Goal: Task Accomplishment & Management: Complete application form

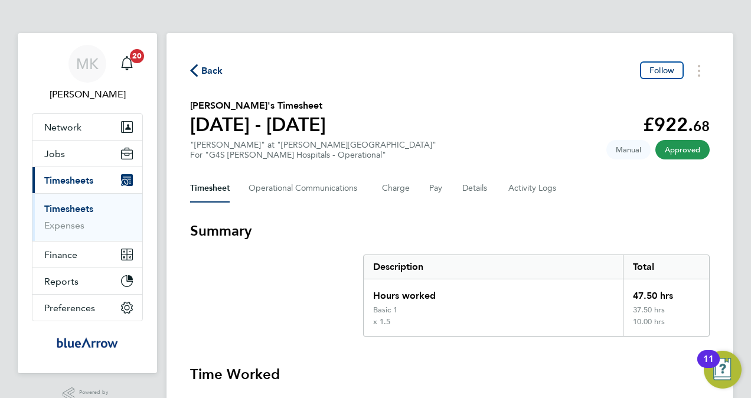
click at [69, 210] on link "Timesheets" at bounding box center [68, 208] width 49 height 11
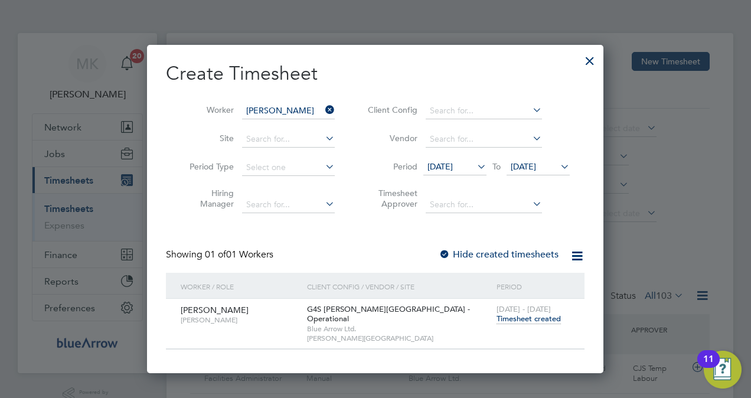
click at [323, 106] on icon at bounding box center [323, 110] width 0 height 17
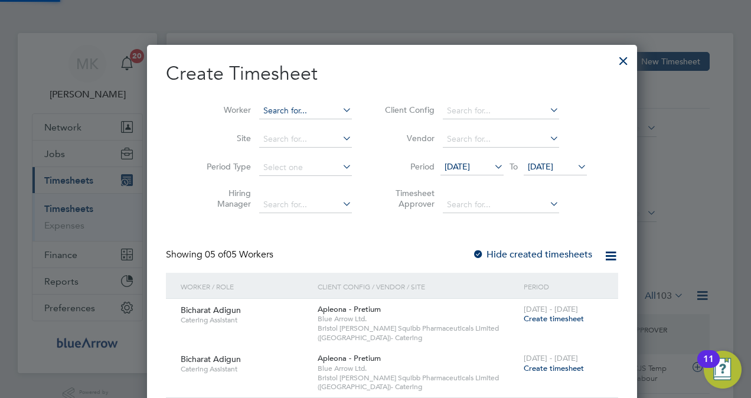
click at [269, 109] on input at bounding box center [305, 111] width 93 height 17
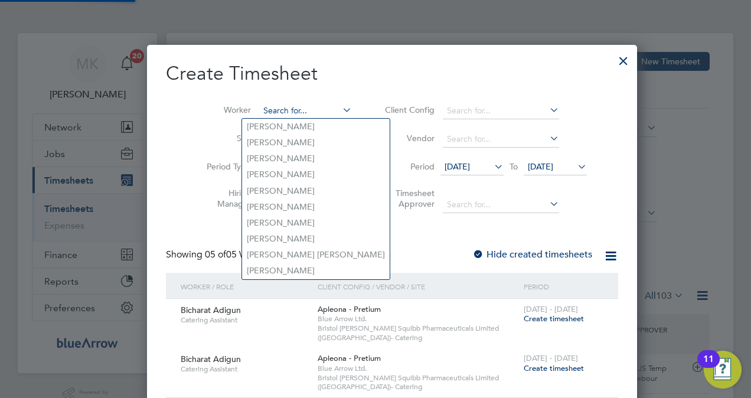
paste input "[PERSON_NAME]"
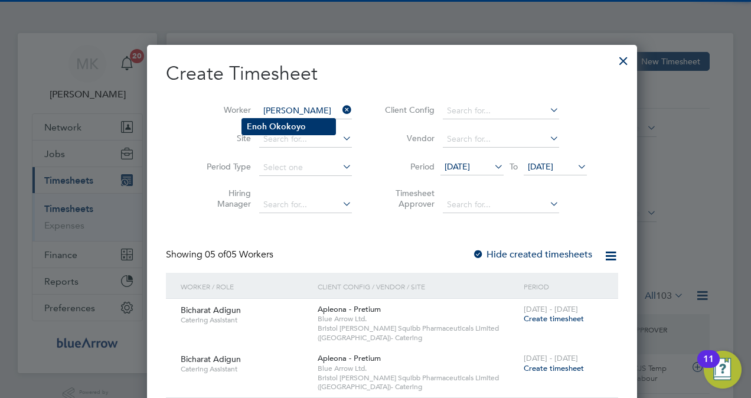
type input "[PERSON_NAME]"
click at [279, 129] on b "Okokoyo" at bounding box center [287, 127] width 37 height 10
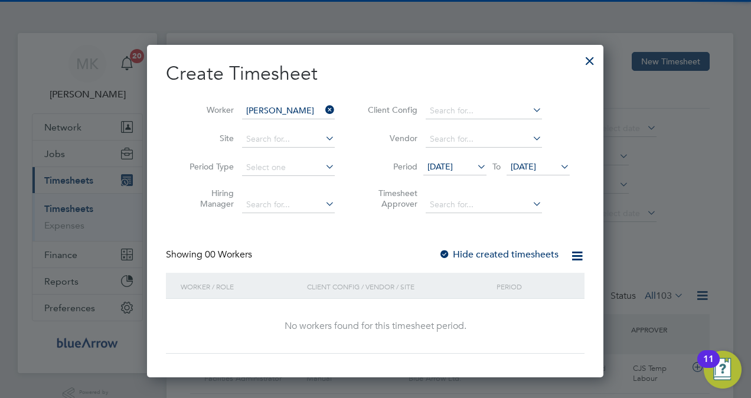
click at [481, 252] on label "Hide created timesheets" at bounding box center [499, 255] width 120 height 12
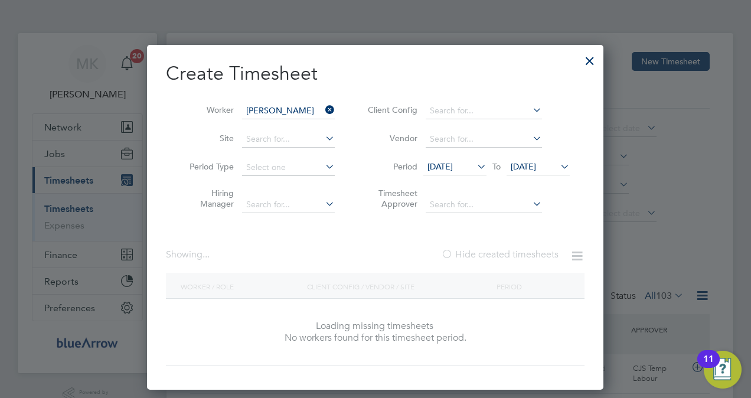
click at [481, 252] on label "Hide created timesheets" at bounding box center [500, 255] width 118 height 12
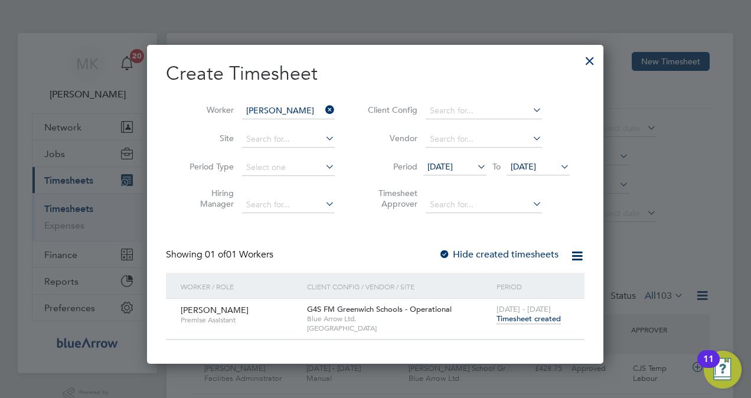
click at [484, 249] on label "Hide created timesheets" at bounding box center [499, 255] width 120 height 12
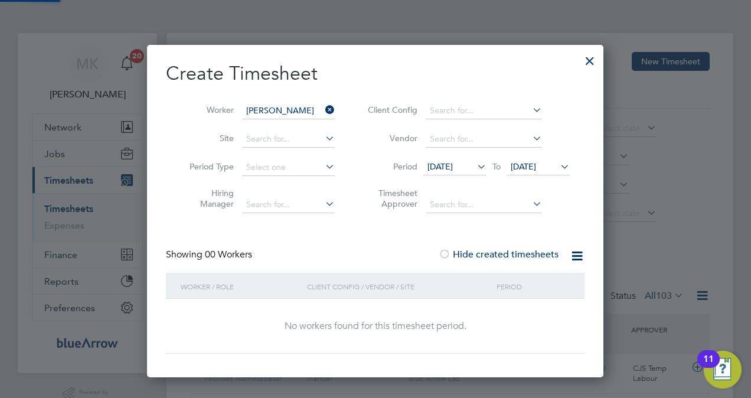
click at [487, 253] on label "Hide created timesheets" at bounding box center [499, 255] width 120 height 12
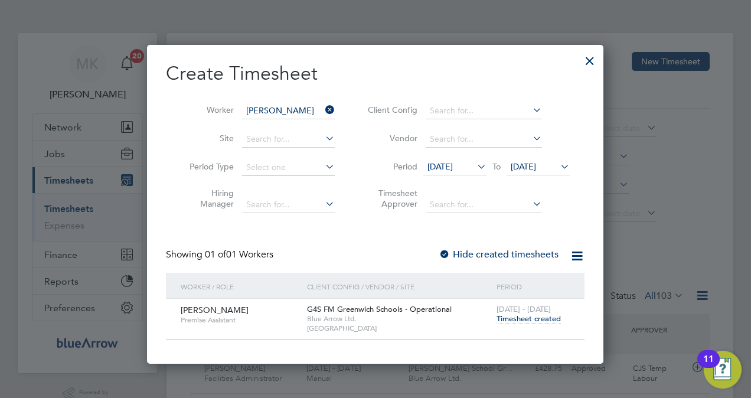
click at [443, 161] on span "[DATE]" at bounding box center [440, 166] width 25 height 11
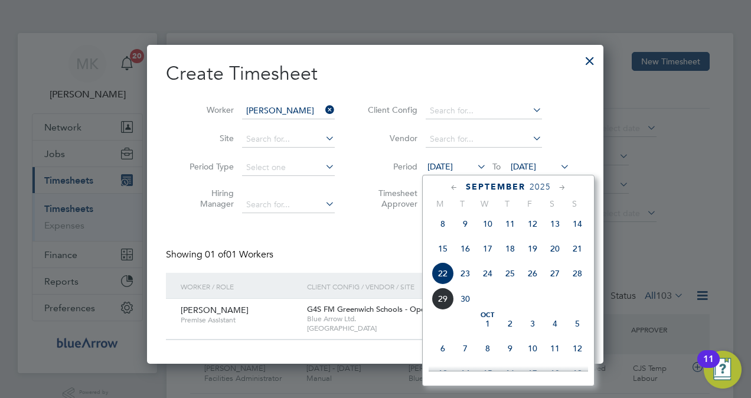
click at [442, 260] on span "15" at bounding box center [443, 248] width 22 height 22
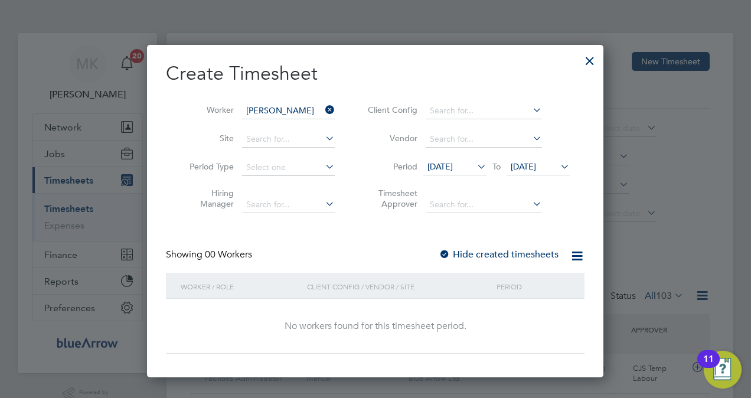
click at [446, 249] on div at bounding box center [445, 255] width 12 height 12
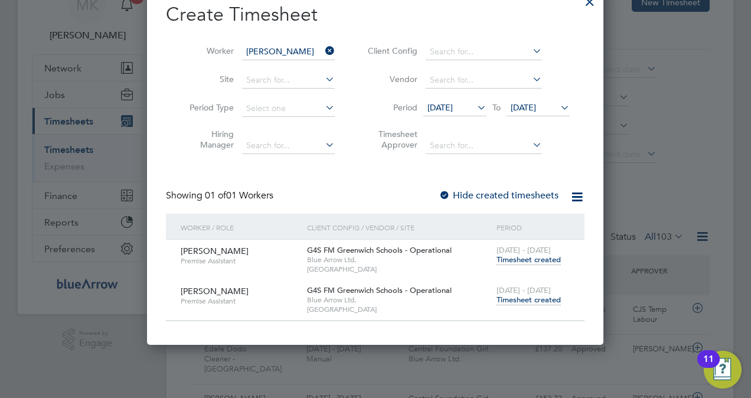
click at [441, 188] on div "Create Timesheet Worker Enoh Okokoyo Site Period Type Hiring Manager Client Con…" at bounding box center [375, 161] width 419 height 319
click at [446, 197] on div at bounding box center [445, 196] width 12 height 12
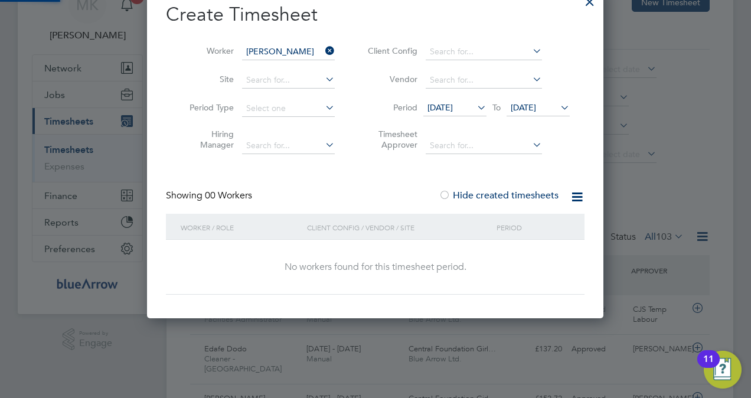
click at [445, 198] on div at bounding box center [445, 196] width 12 height 12
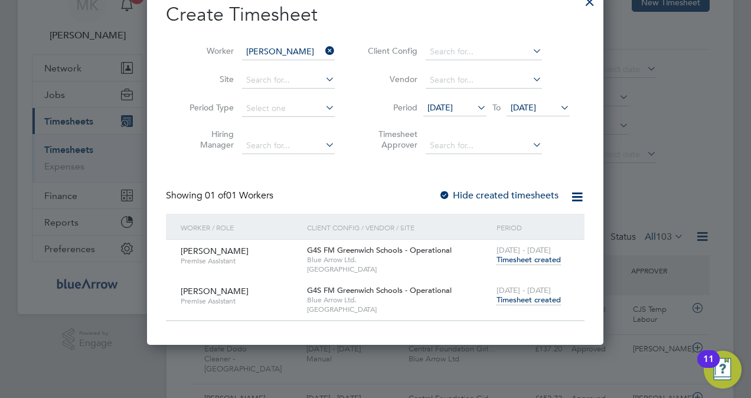
click at [536, 103] on span "28 Sep 2025" at bounding box center [523, 107] width 25 height 11
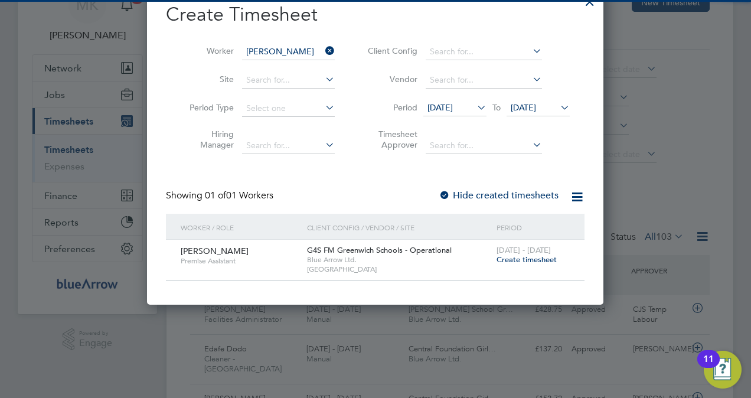
click at [475, 197] on label "Hide created timesheets" at bounding box center [499, 196] width 120 height 12
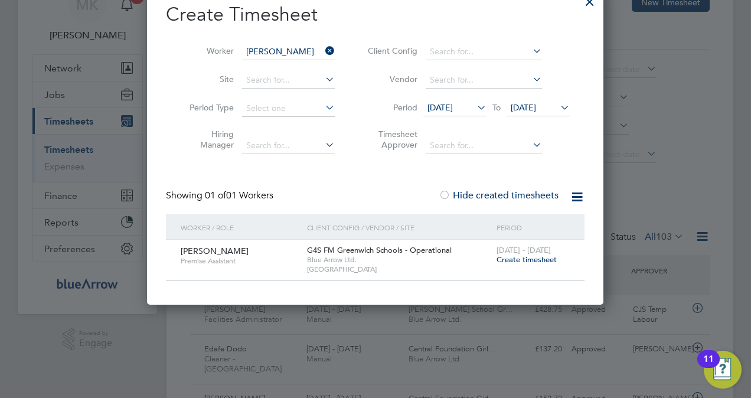
click at [475, 197] on label "Hide created timesheets" at bounding box center [499, 196] width 120 height 12
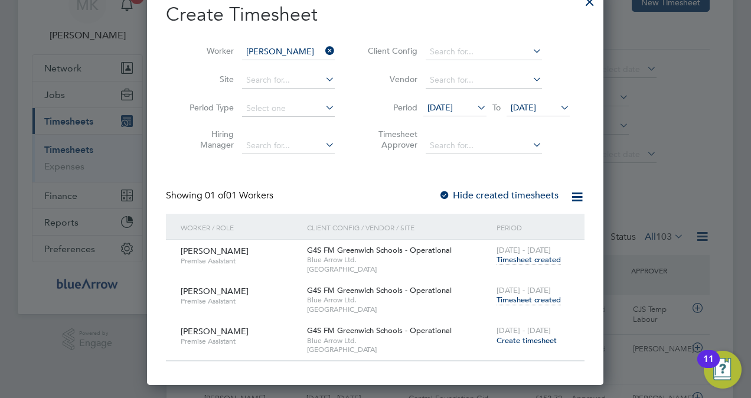
click at [439, 105] on span "[DATE]" at bounding box center [440, 107] width 25 height 11
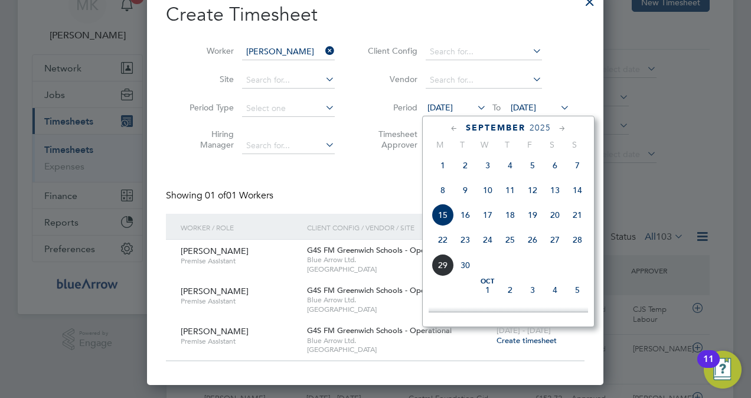
click at [442, 192] on span "8" at bounding box center [443, 190] width 22 height 22
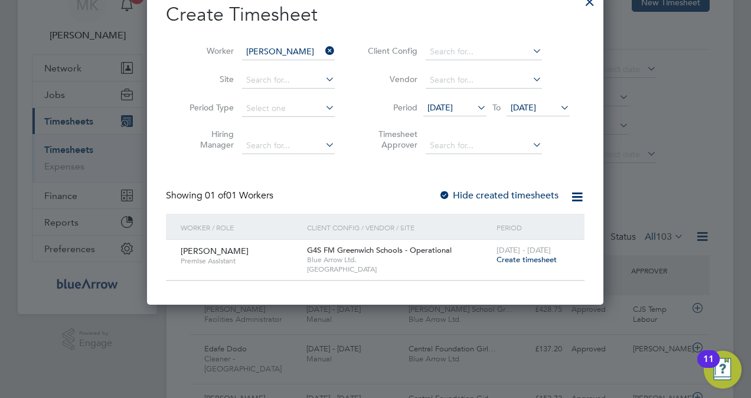
click at [449, 190] on div at bounding box center [445, 196] width 12 height 12
click at [448, 190] on div at bounding box center [445, 196] width 12 height 12
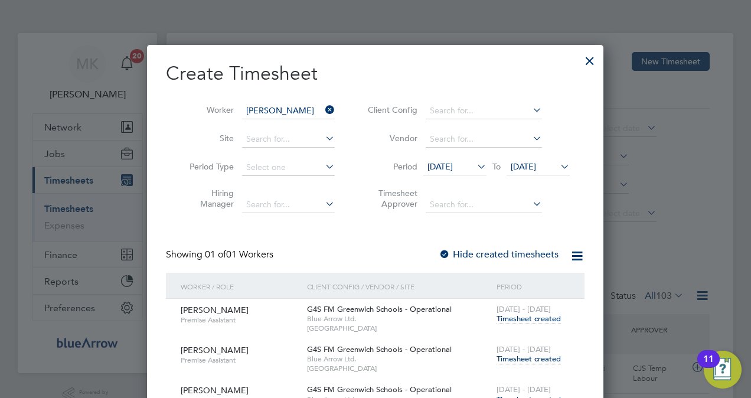
click at [323, 115] on icon at bounding box center [323, 110] width 0 height 17
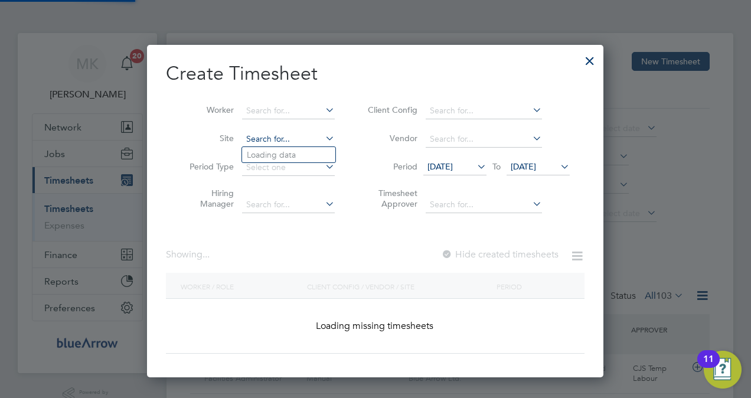
click at [291, 138] on input at bounding box center [288, 139] width 93 height 17
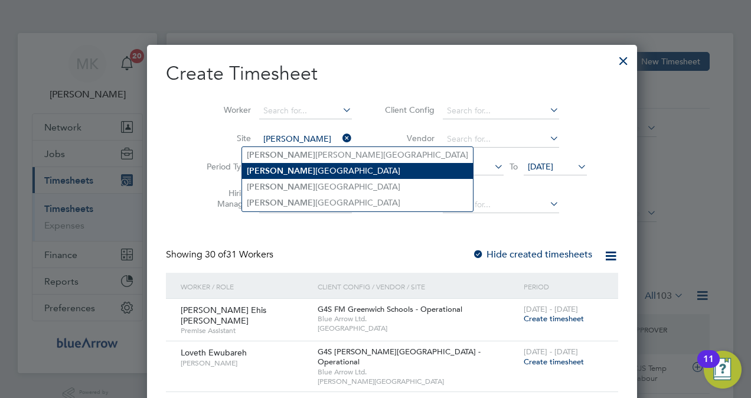
click at [311, 168] on li "Thomas Tallis School Greenwich Schools" at bounding box center [357, 171] width 231 height 16
type input "Thomas Tallis School Greenwich Schools"
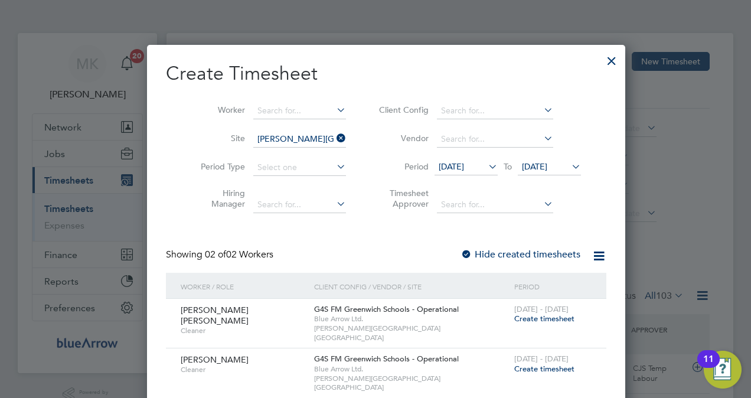
click at [461, 252] on div at bounding box center [467, 255] width 12 height 12
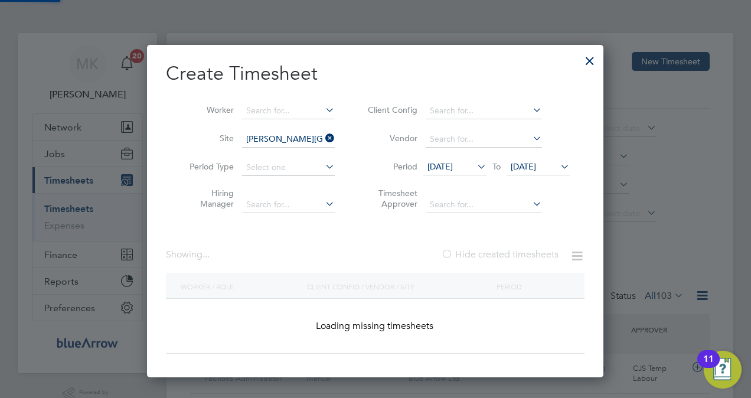
click at [446, 252] on div at bounding box center [447, 255] width 12 height 12
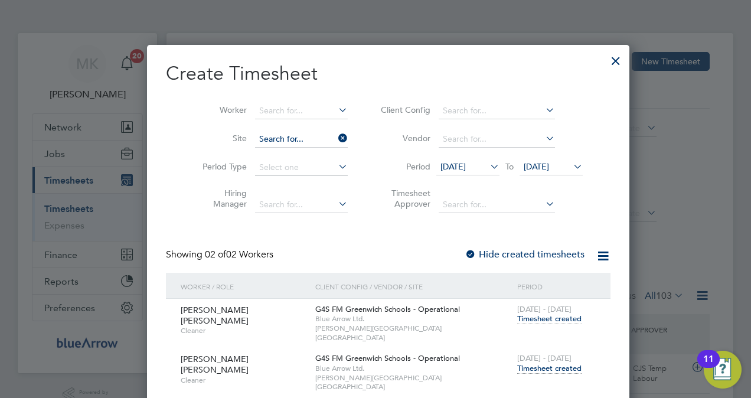
click at [311, 143] on input at bounding box center [301, 139] width 93 height 17
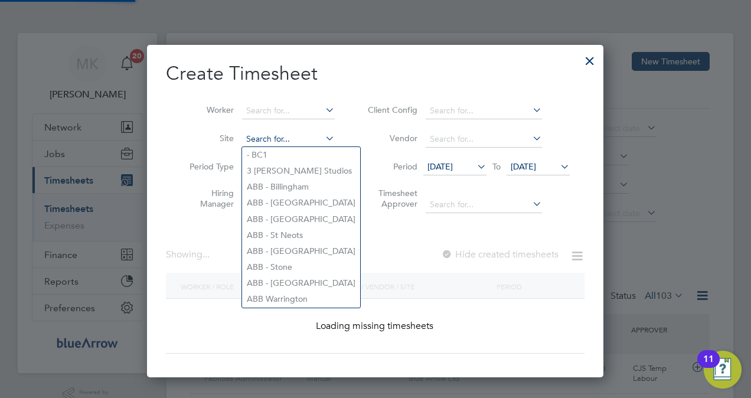
scroll to position [1906, 457]
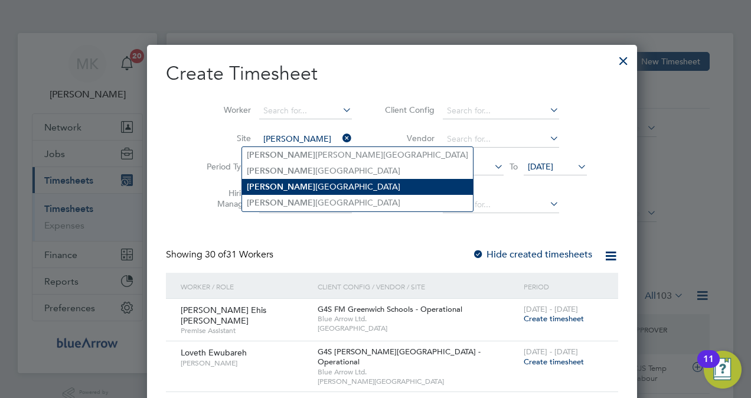
click at [313, 190] on li "Thomas Tallis School Greenwich Schools" at bounding box center [357, 187] width 231 height 16
type input "Thomas Tallis School Greenwich Schools"
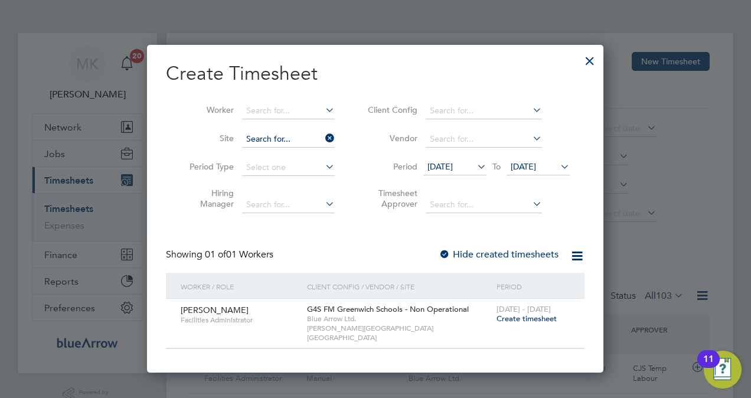
scroll to position [6, 5]
click at [288, 142] on input at bounding box center [288, 139] width 93 height 17
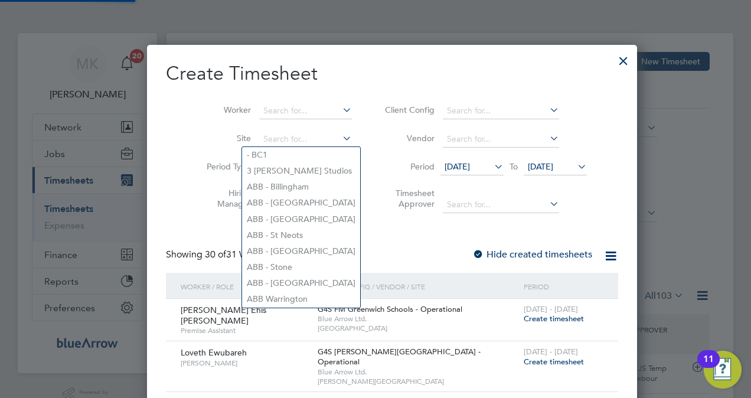
scroll to position [1906, 457]
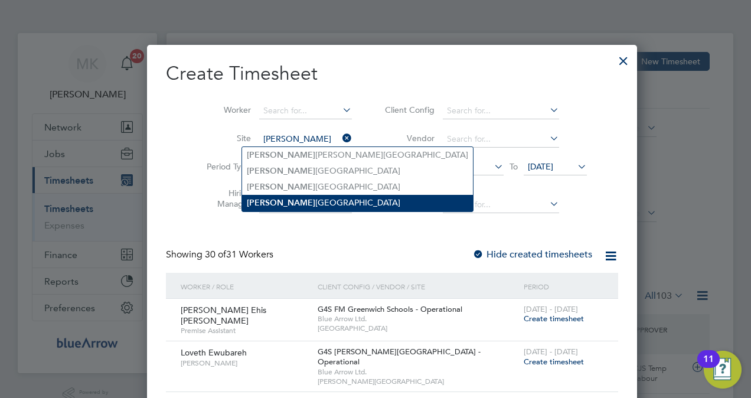
click at [340, 203] on li "Thomas Tallis School Greenwich Schools" at bounding box center [357, 203] width 231 height 16
type input "Thomas Tallis School Greenwich Schools"
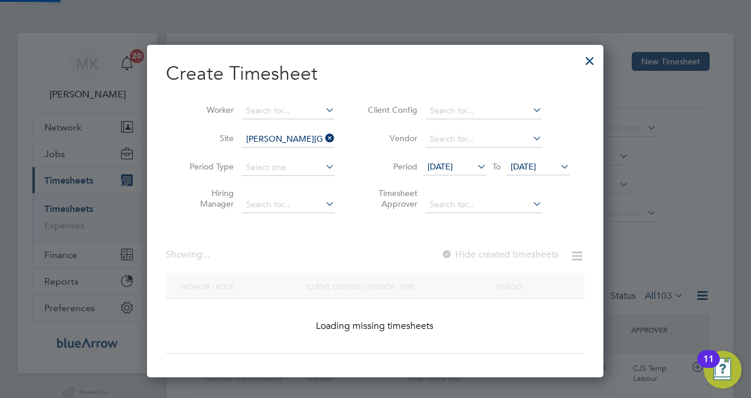
scroll to position [332, 457]
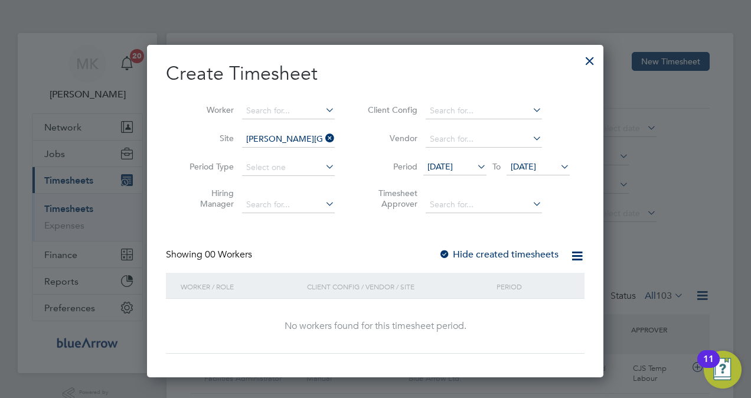
click at [478, 250] on label "Hide created timesheets" at bounding box center [499, 255] width 120 height 12
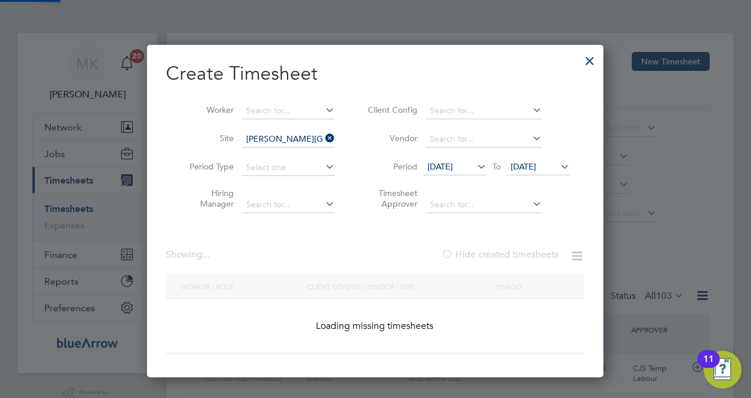
click at [478, 250] on label "Hide created timesheets" at bounding box center [500, 255] width 118 height 12
click at [297, 133] on input at bounding box center [288, 139] width 93 height 17
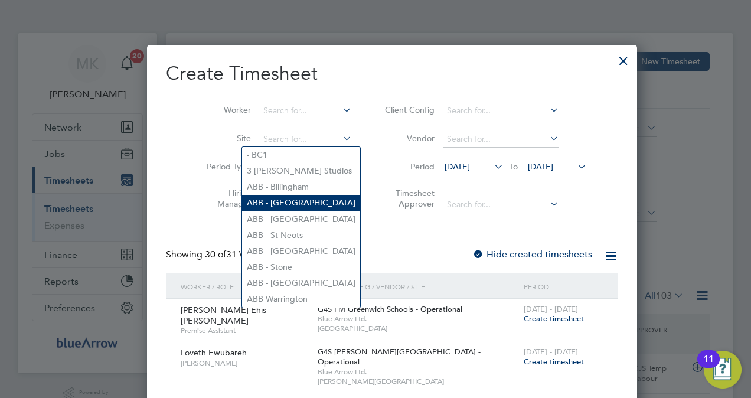
scroll to position [1906, 457]
click at [273, 141] on input at bounding box center [305, 139] width 93 height 17
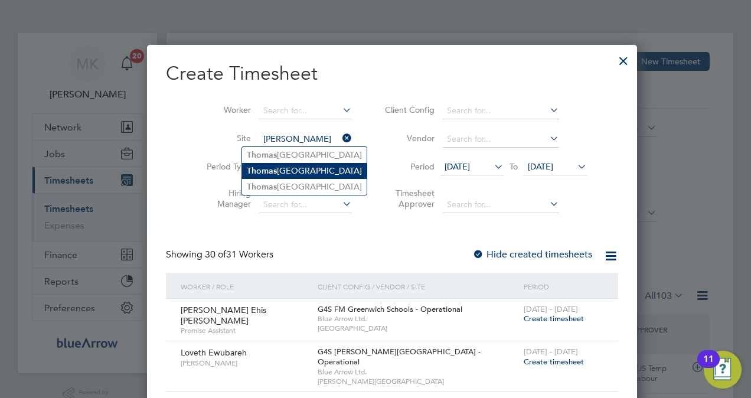
click at [292, 169] on li "T homas Tallis School Greenwich Schools" at bounding box center [304, 171] width 125 height 16
type input "Thomas Tallis School Greenwich Schools"
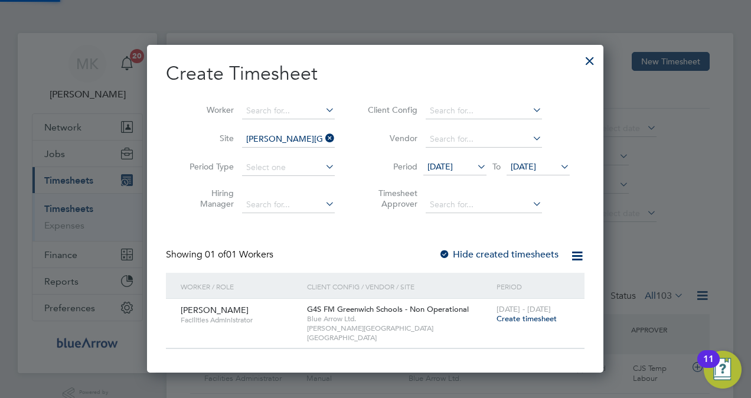
scroll to position [318, 457]
click at [323, 136] on icon at bounding box center [323, 138] width 0 height 17
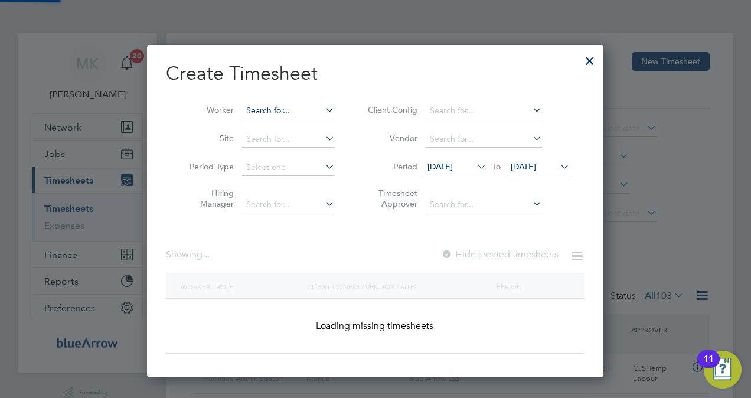
scroll to position [1906, 457]
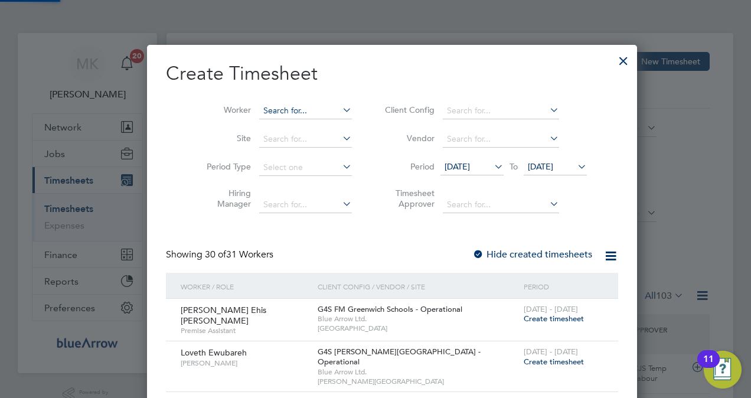
click at [260, 115] on input at bounding box center [305, 111] width 93 height 17
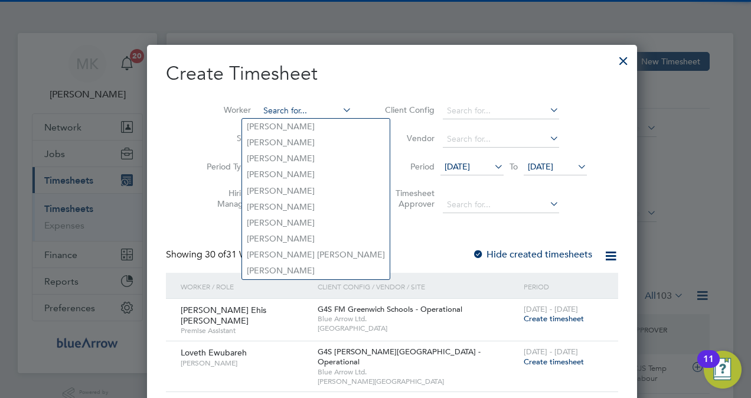
paste input "[PERSON_NAME]"
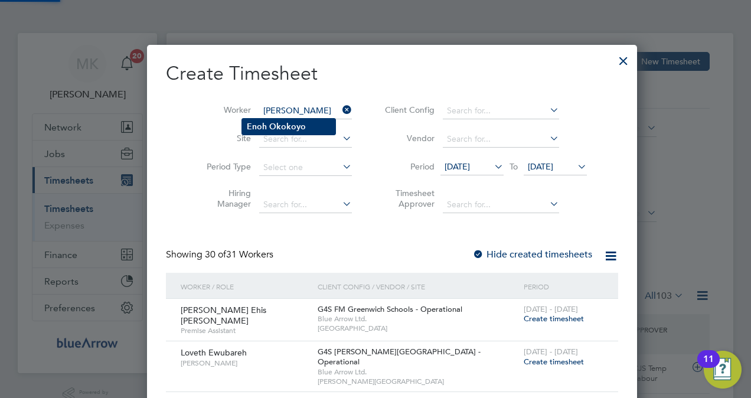
type input "[PERSON_NAME]"
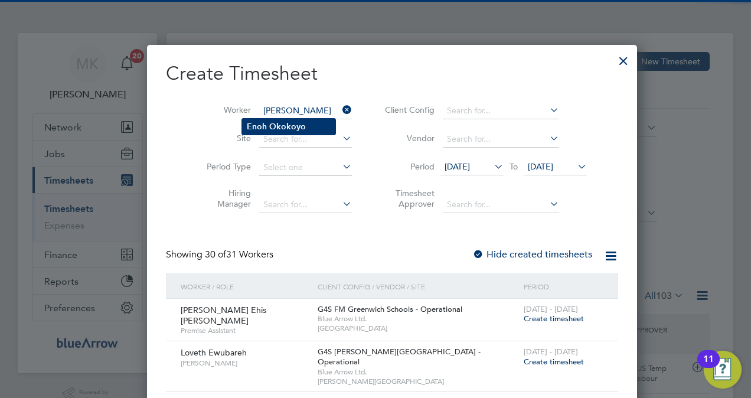
click at [273, 122] on b "Okokoyo" at bounding box center [287, 127] width 37 height 10
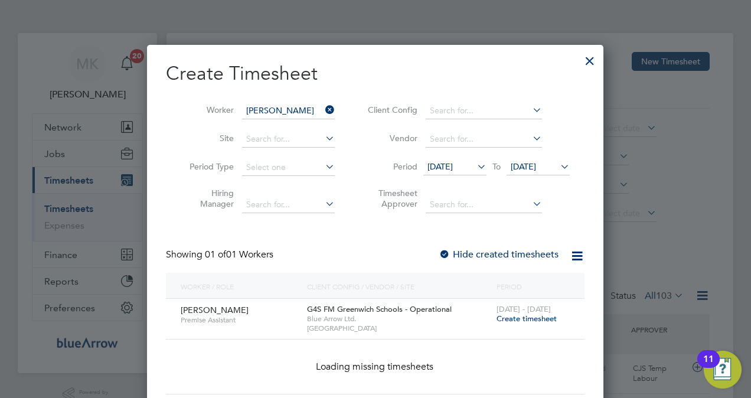
scroll to position [318, 457]
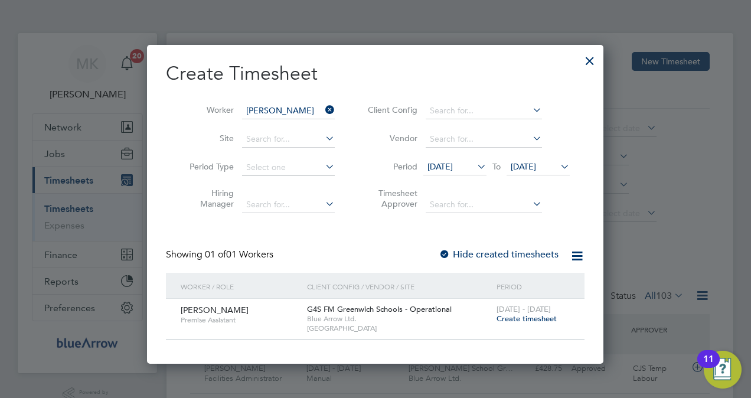
click at [471, 247] on div "Create Timesheet Worker Enoh Okokoyo Site Period Type Hiring Manager Client Con…" at bounding box center [375, 200] width 419 height 279
click at [474, 250] on label "Hide created timesheets" at bounding box center [499, 255] width 120 height 12
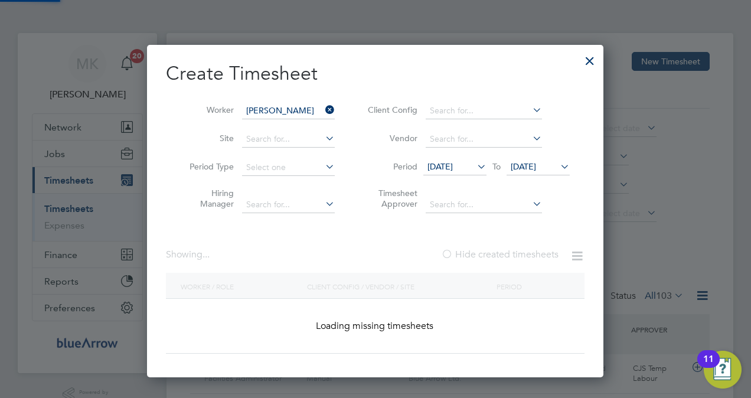
click at [474, 250] on label "Hide created timesheets" at bounding box center [500, 255] width 118 height 12
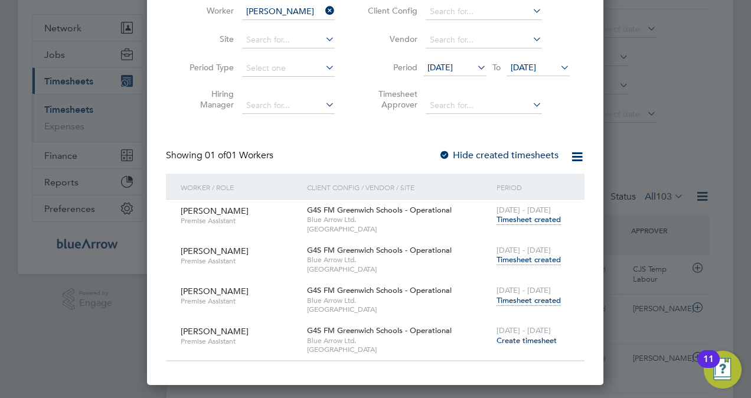
scroll to position [118, 0]
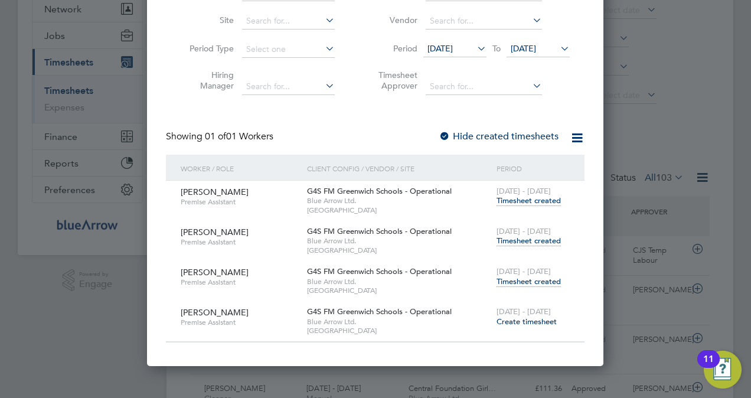
click at [453, 50] on span "08 Sep 2025" at bounding box center [440, 48] width 25 height 11
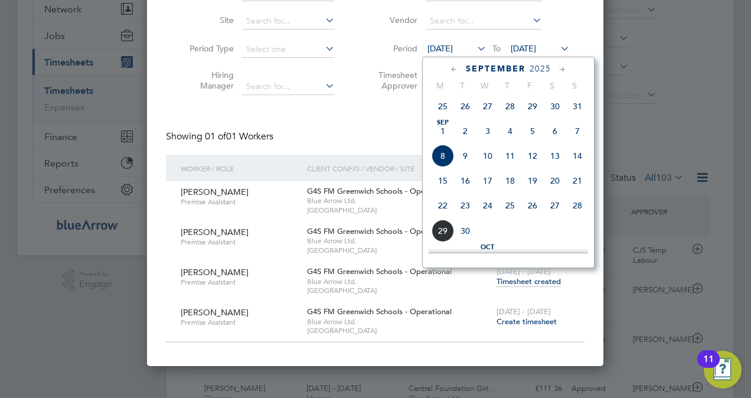
click at [446, 192] on span "15" at bounding box center [443, 180] width 22 height 22
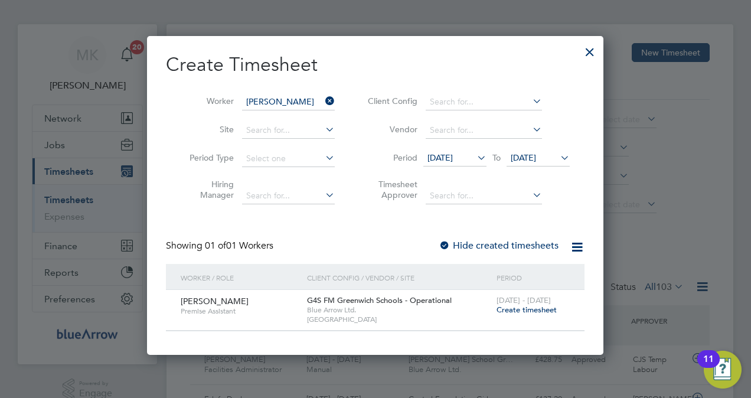
scroll to position [0, 0]
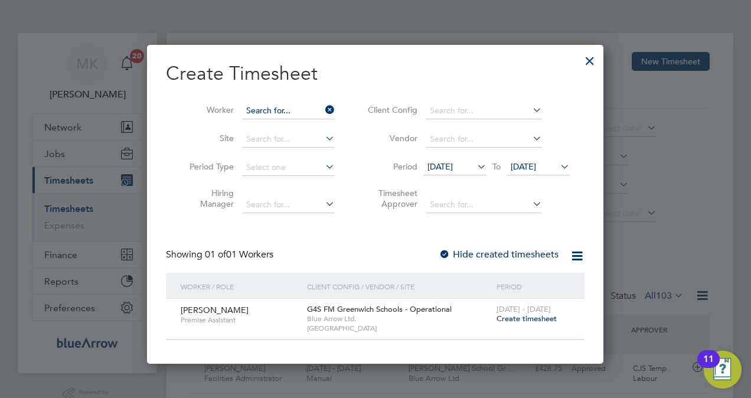
click at [309, 109] on input at bounding box center [288, 111] width 93 height 17
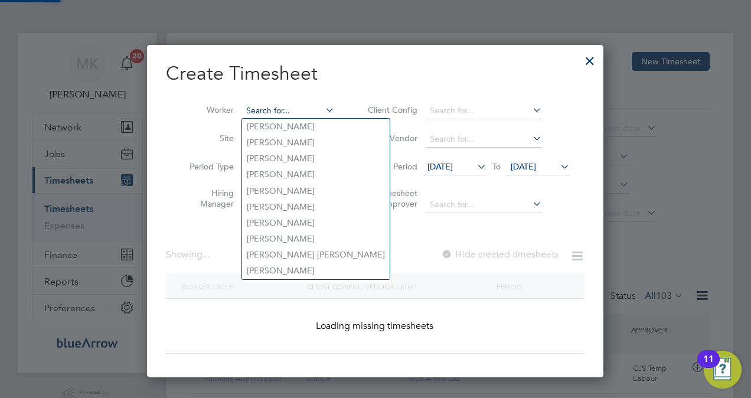
scroll to position [1822, 457]
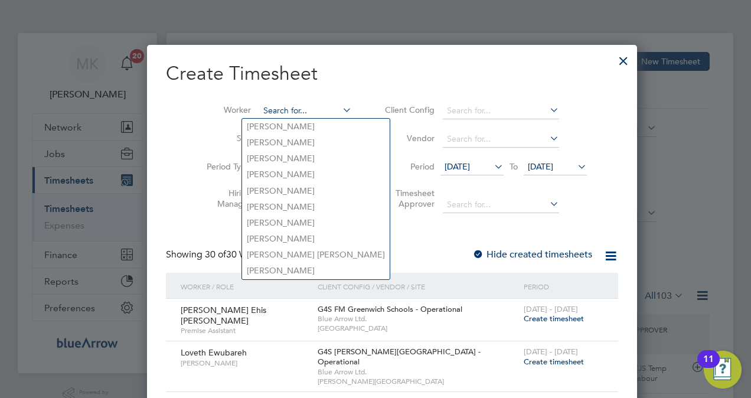
paste input "[PERSON_NAME]"
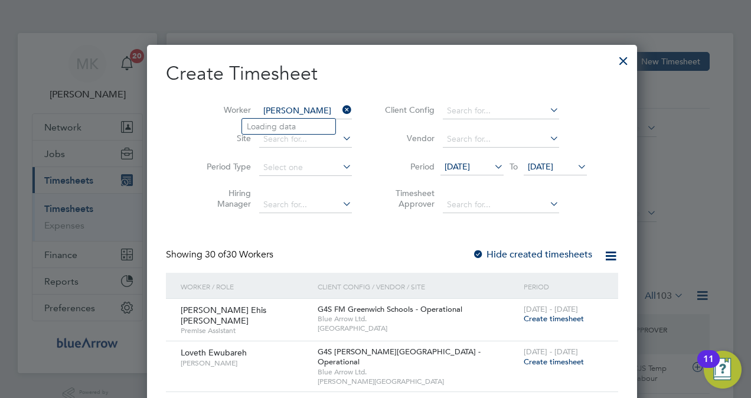
type input "[PERSON_NAME]"
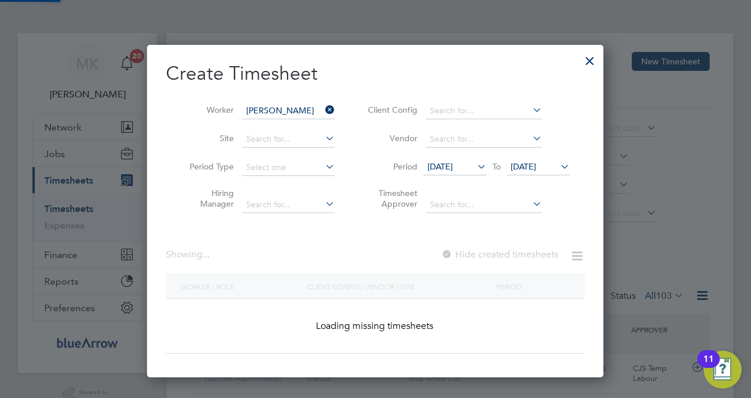
scroll to position [318, 457]
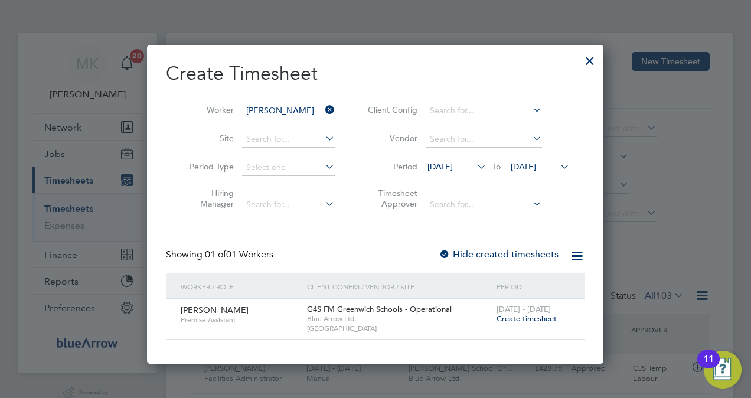
click at [471, 159] on span "[DATE]" at bounding box center [454, 167] width 63 height 16
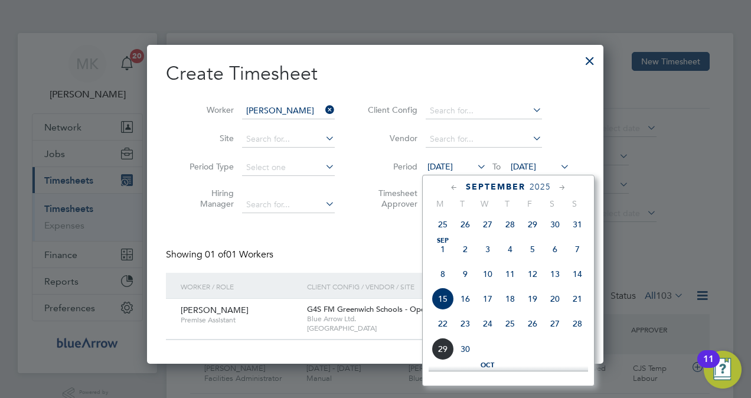
scroll to position [405, 0]
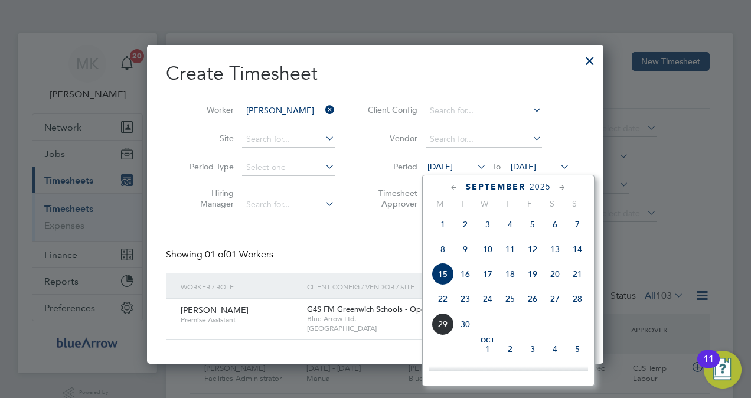
click at [445, 304] on span "22" at bounding box center [443, 299] width 22 height 22
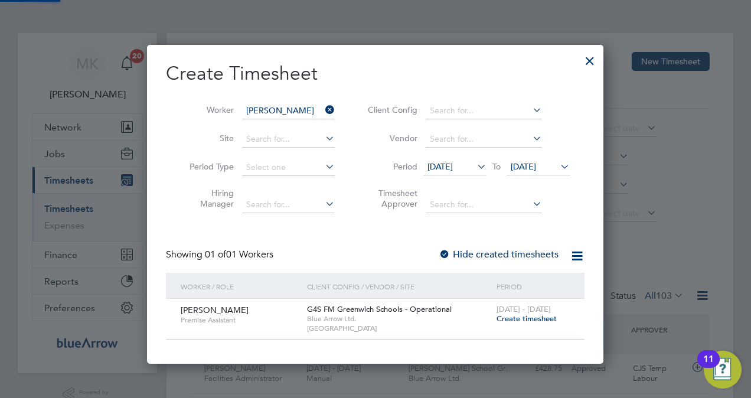
scroll to position [318, 457]
click at [536, 167] on span "05 Oct 2025" at bounding box center [523, 166] width 25 height 11
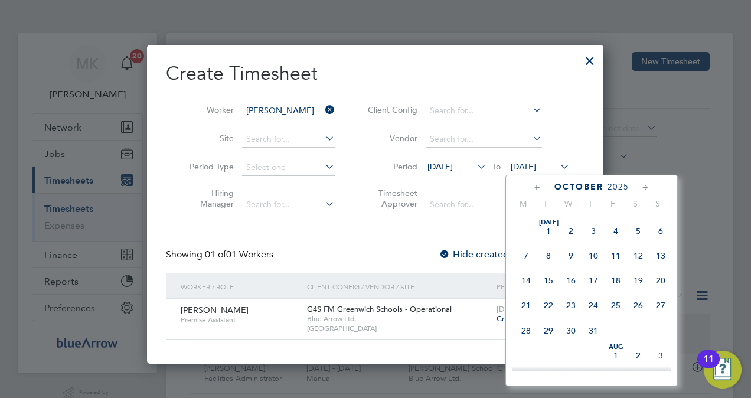
scroll to position [330, 0]
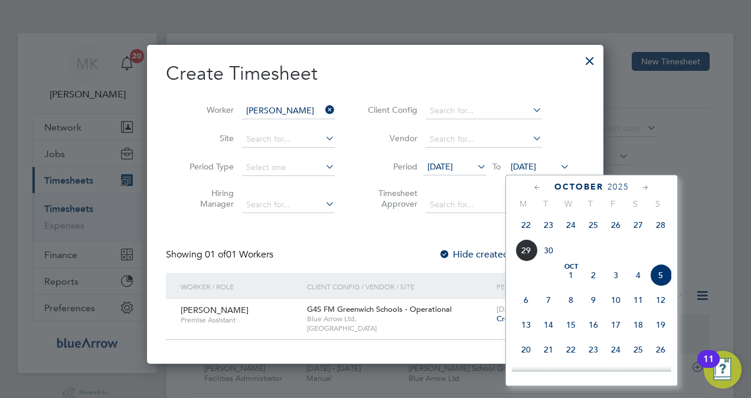
click at [666, 228] on span "28" at bounding box center [661, 225] width 22 height 22
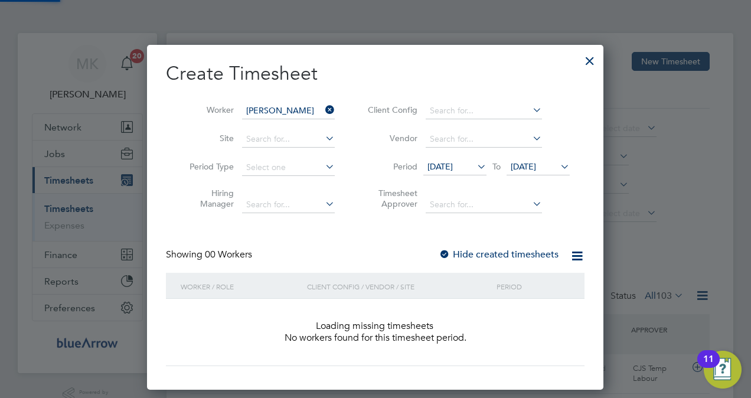
scroll to position [332, 457]
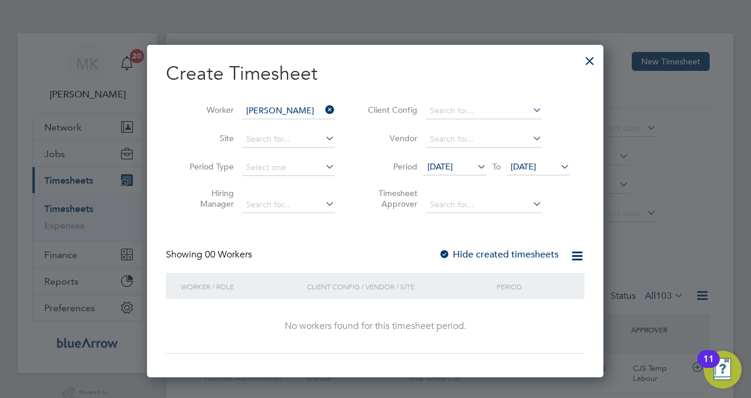
click at [481, 256] on label "Hide created timesheets" at bounding box center [499, 255] width 120 height 12
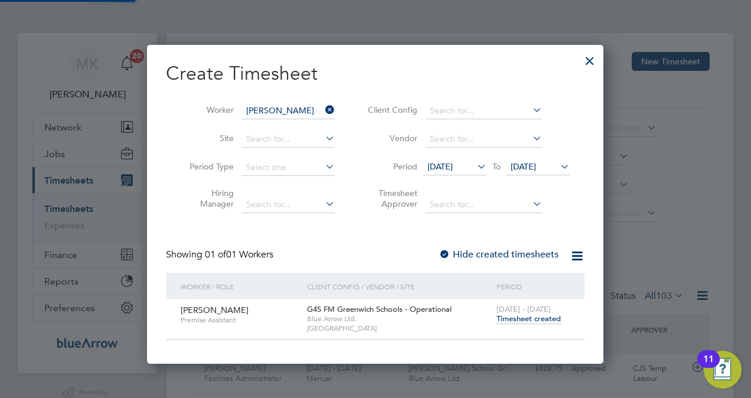
scroll to position [318, 457]
click at [539, 321] on span "Timesheet created" at bounding box center [529, 319] width 64 height 11
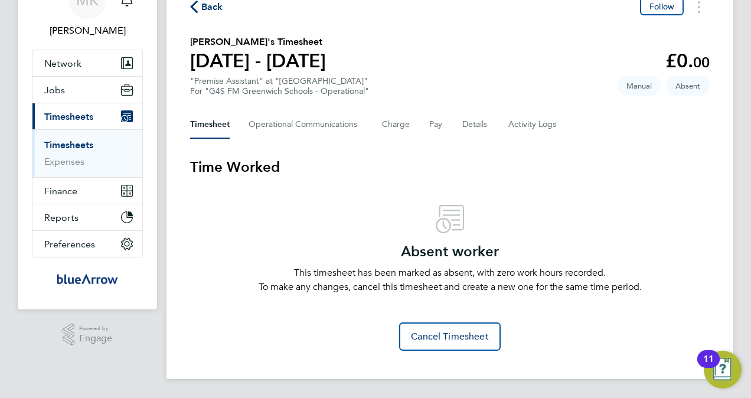
scroll to position [25, 0]
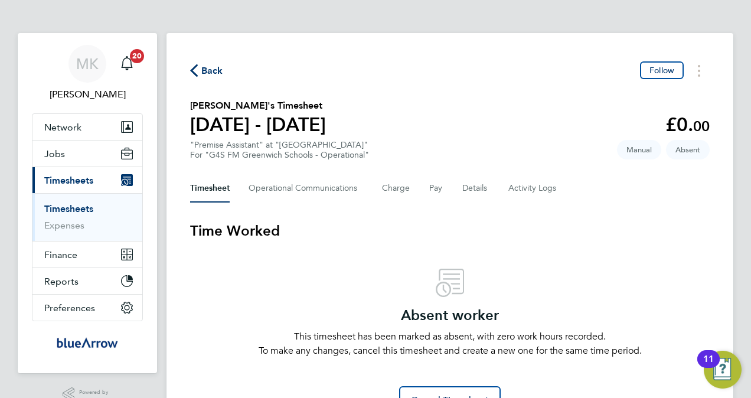
drag, startPoint x: 285, startPoint y: 168, endPoint x: 204, endPoint y: 63, distance: 132.5
click at [204, 63] on div "Back Follow" at bounding box center [450, 70] width 520 height 18
click at [210, 78] on span "Back" at bounding box center [212, 71] width 22 height 14
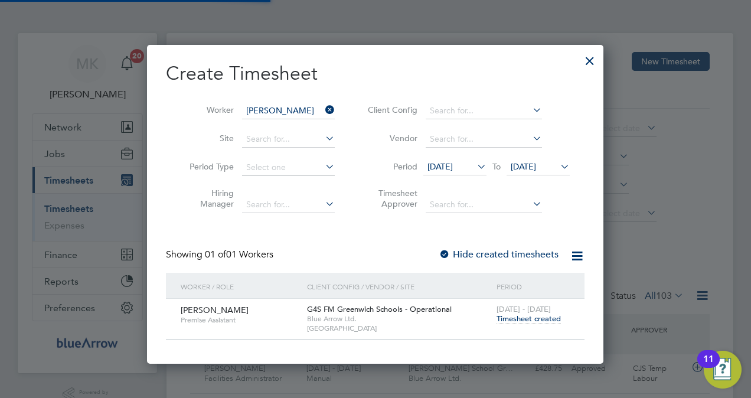
scroll to position [30, 102]
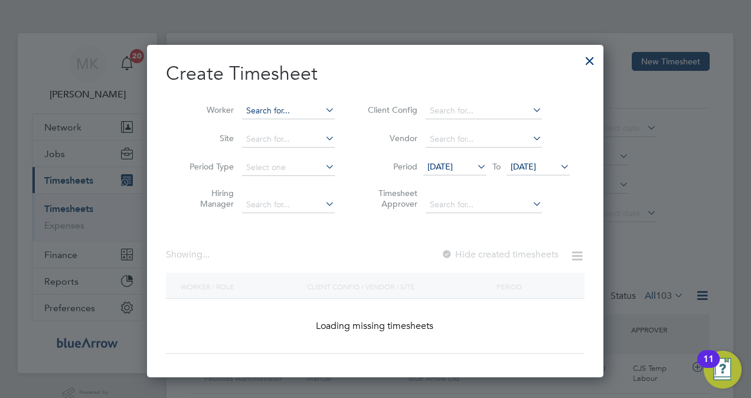
click at [294, 109] on input at bounding box center [288, 111] width 93 height 17
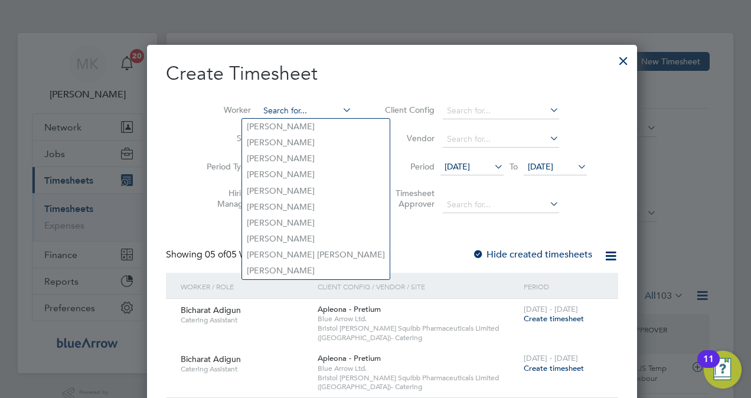
paste input "[PERSON_NAME]"
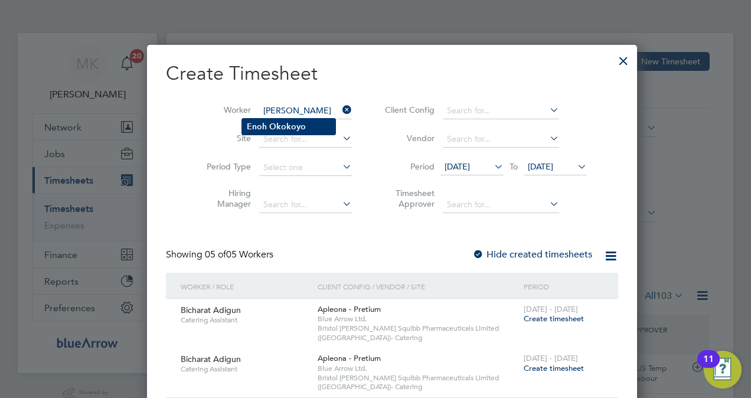
type input "[PERSON_NAME]"
click at [312, 126] on li "Enoh Okokoyo" at bounding box center [288, 127] width 93 height 16
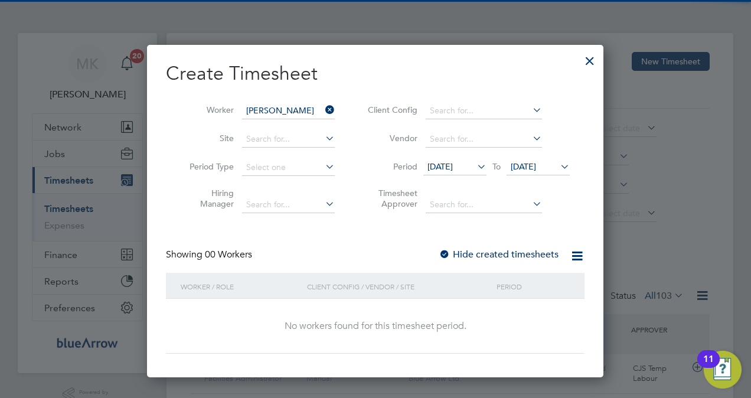
click at [474, 249] on label "Hide created timesheets" at bounding box center [499, 255] width 120 height 12
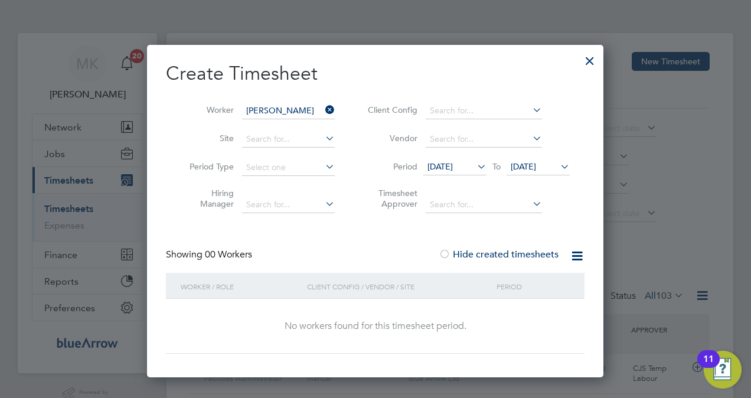
click at [474, 249] on label "Hide created timesheets" at bounding box center [499, 255] width 120 height 12
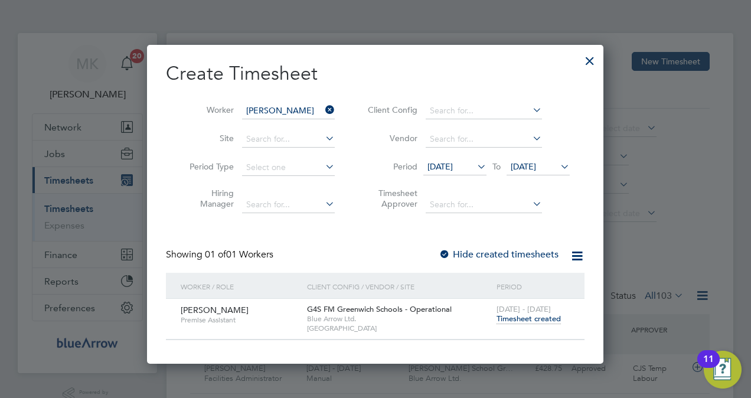
click at [585, 60] on div at bounding box center [589, 57] width 21 height 21
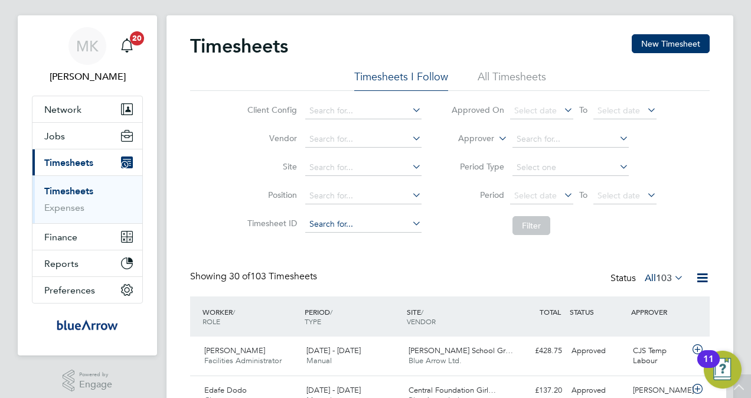
scroll to position [0, 0]
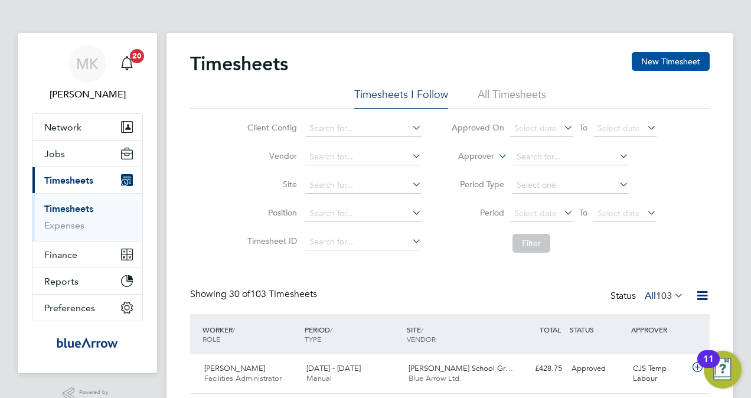
click at [697, 62] on button "New Timesheet" at bounding box center [671, 61] width 78 height 19
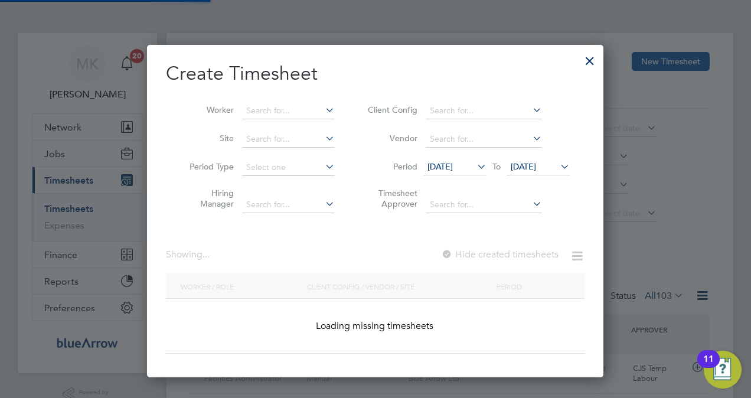
scroll to position [581, 457]
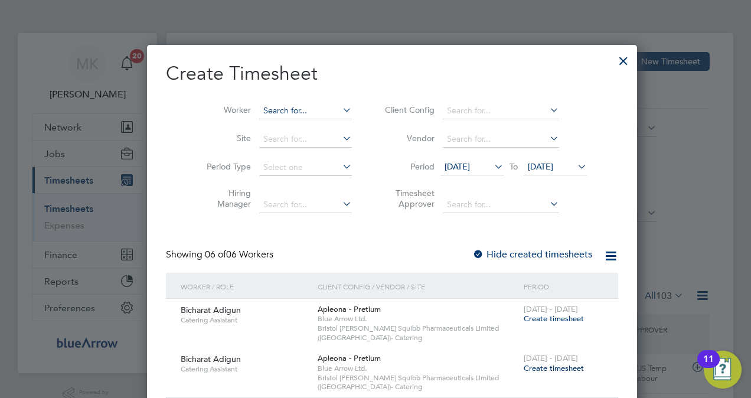
click at [285, 110] on input at bounding box center [305, 111] width 93 height 17
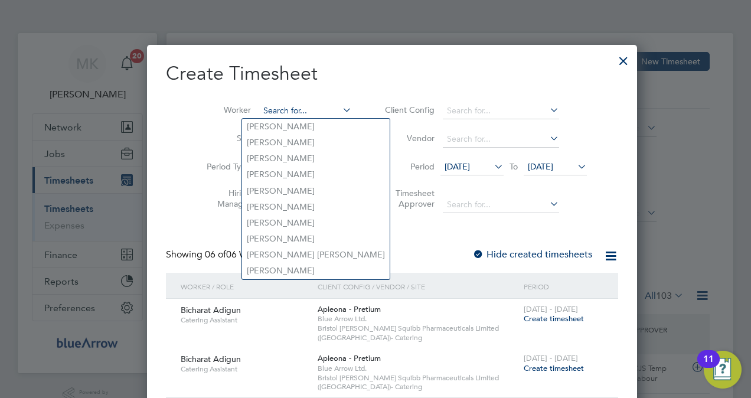
paste input "[PERSON_NAME]"
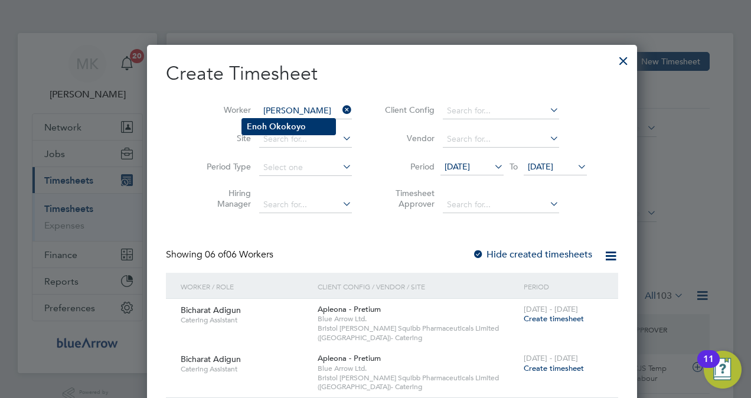
type input "[PERSON_NAME]"
click at [300, 133] on li "Enoh Okokoyo" at bounding box center [288, 127] width 93 height 16
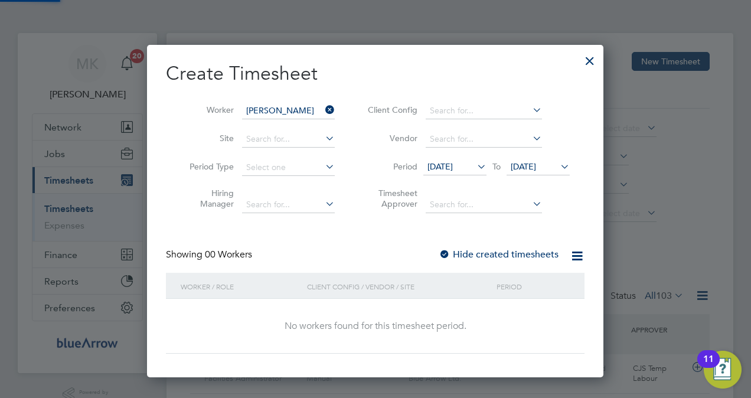
scroll to position [332, 457]
click at [488, 252] on label "Hide created timesheets" at bounding box center [499, 255] width 120 height 12
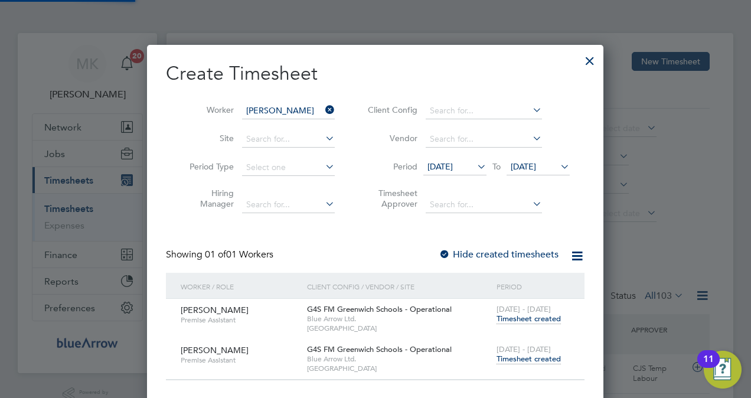
scroll to position [358, 457]
click at [272, 136] on input at bounding box center [288, 139] width 93 height 17
click at [314, 172] on li "Thomas Tallis School Greenwich Schools" at bounding box center [357, 171] width 231 height 16
type input "Thomas Tallis School Greenwich Schools"
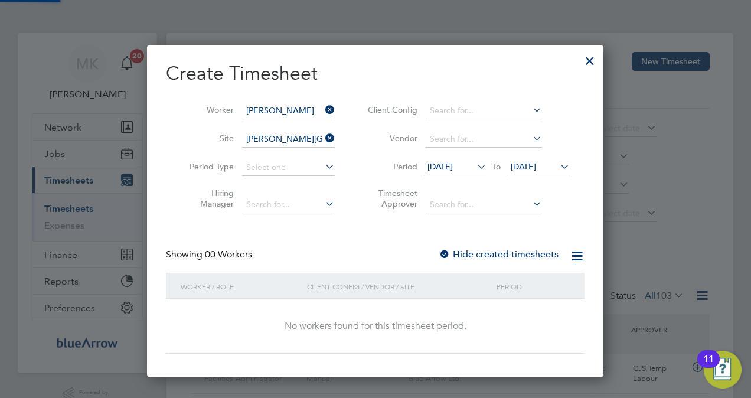
scroll to position [332, 457]
click at [531, 254] on label "Hide created timesheets" at bounding box center [499, 255] width 120 height 12
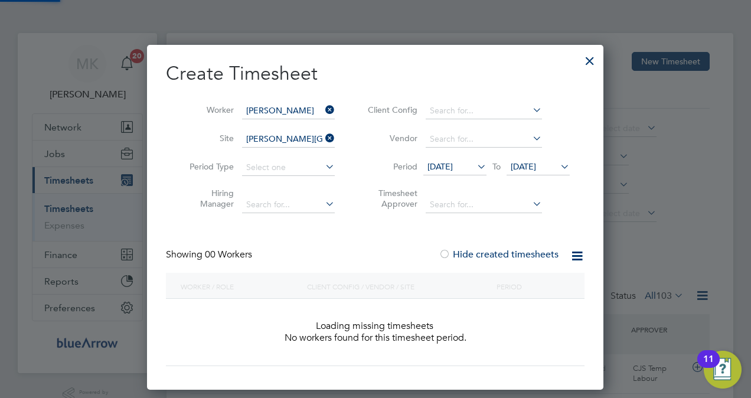
click at [531, 254] on label "Hide created timesheets" at bounding box center [499, 255] width 120 height 12
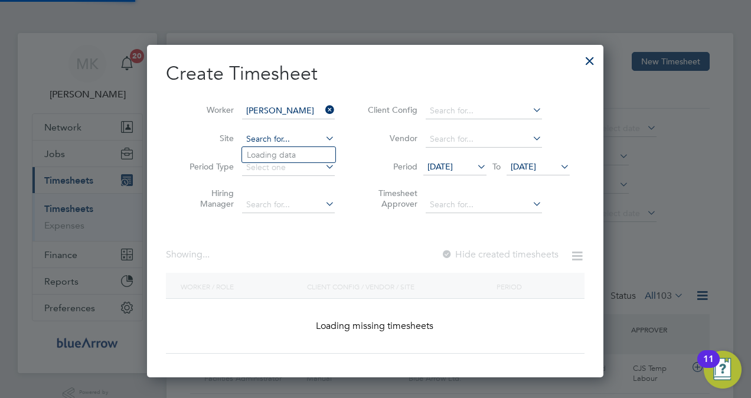
click at [284, 137] on input at bounding box center [288, 139] width 93 height 17
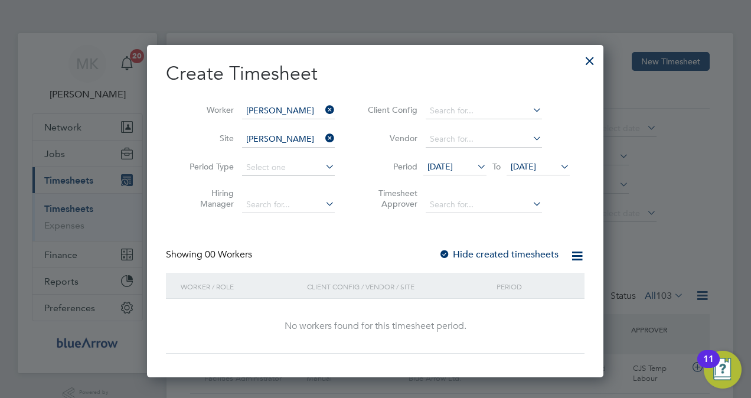
click at [314, 179] on li "Thomas Tallis School Greenwich Schools" at bounding box center [357, 187] width 231 height 16
type input "Thomas Tallis School Greenwich Schools"
click at [459, 257] on label "Hide created timesheets" at bounding box center [499, 255] width 120 height 12
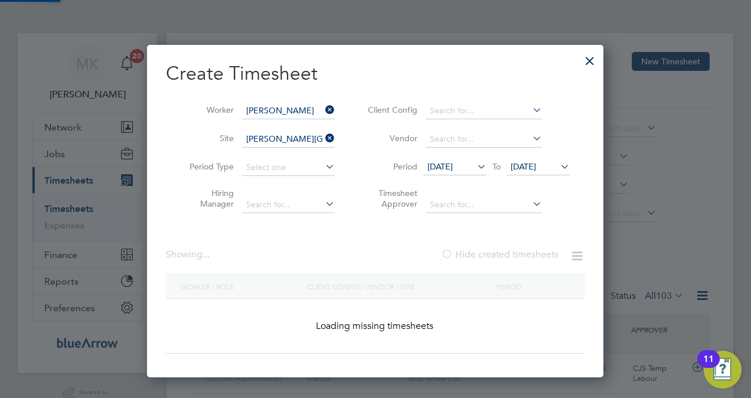
click at [458, 257] on label "Hide created timesheets" at bounding box center [500, 255] width 118 height 12
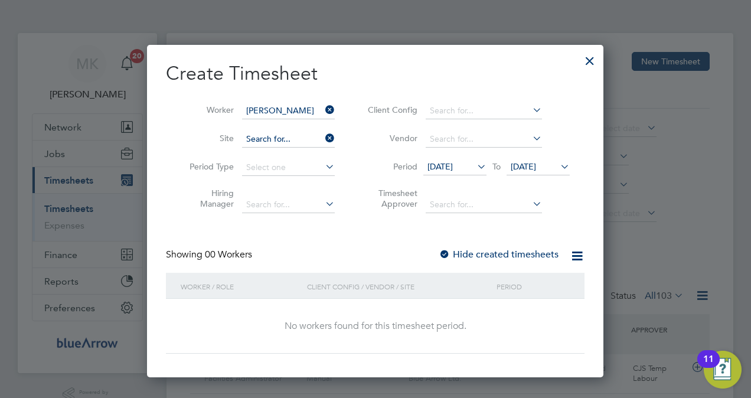
click at [286, 138] on input at bounding box center [288, 139] width 93 height 17
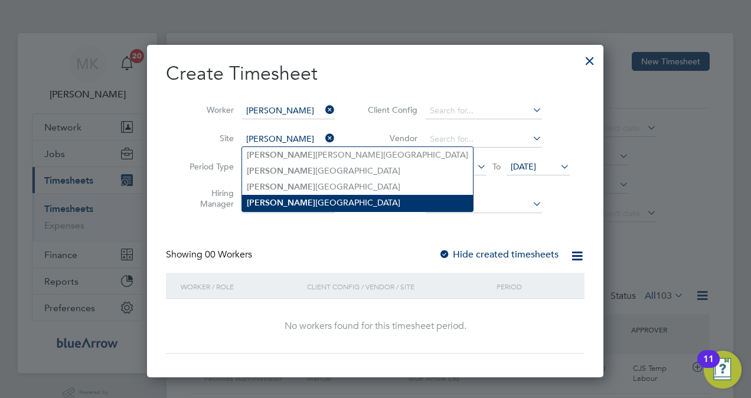
click at [314, 206] on li "Thomas Tallis School Greenwich Schools" at bounding box center [357, 203] width 231 height 16
type input "Thomas Tallis School Greenwich Schools"
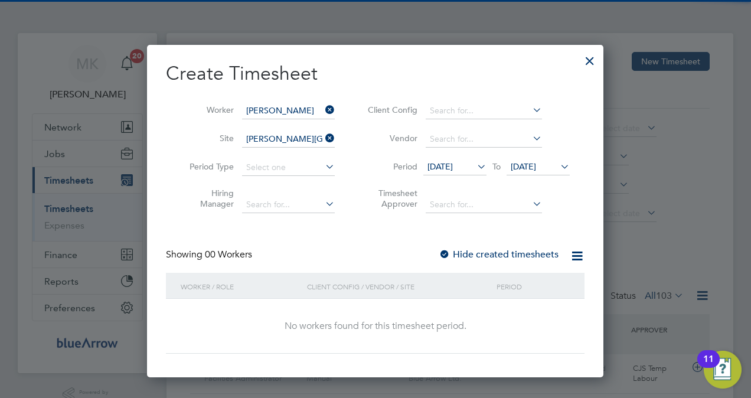
click at [456, 254] on label "Hide created timesheets" at bounding box center [499, 255] width 120 height 12
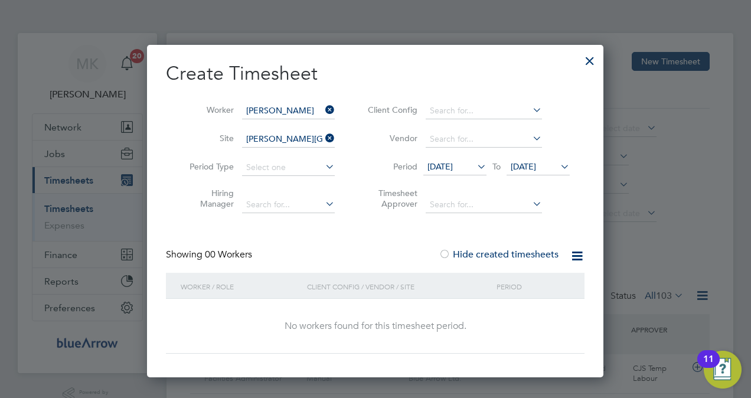
click at [456, 254] on label "Hide created timesheets" at bounding box center [499, 255] width 120 height 12
click at [592, 56] on div at bounding box center [589, 57] width 21 height 21
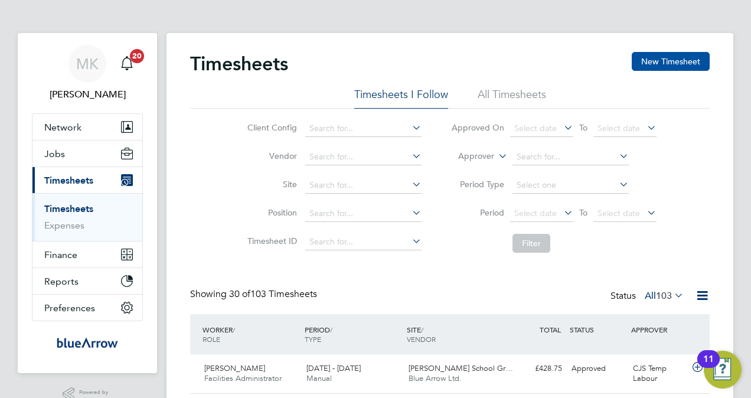
click at [694, 66] on button "New Timesheet" at bounding box center [671, 61] width 78 height 19
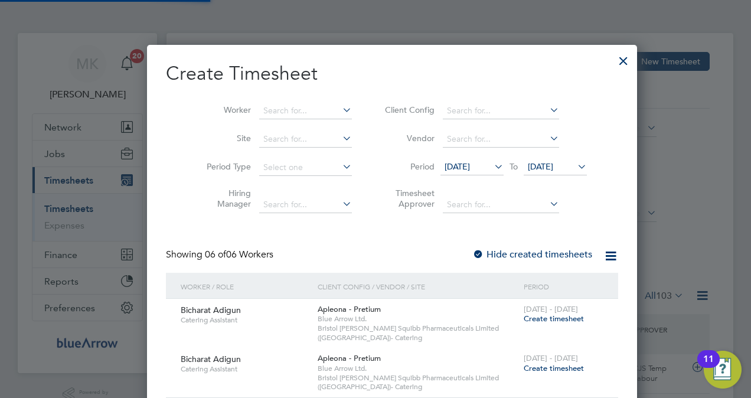
scroll to position [581, 457]
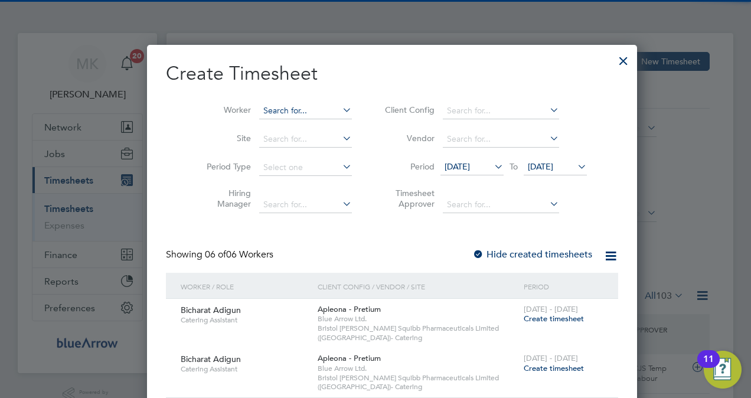
click at [289, 114] on input at bounding box center [305, 111] width 93 height 17
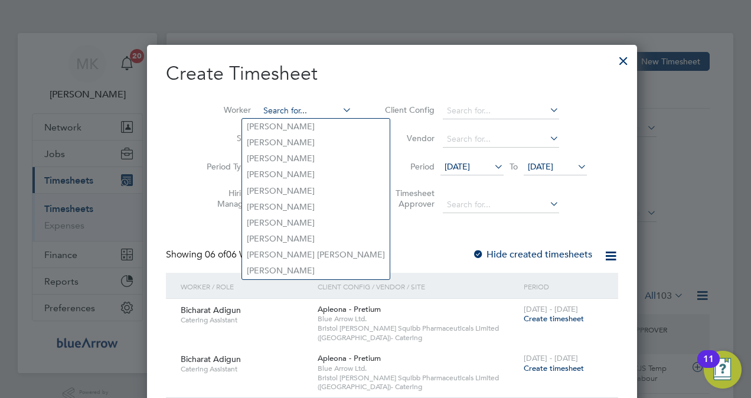
paste input "[PERSON_NAME]"
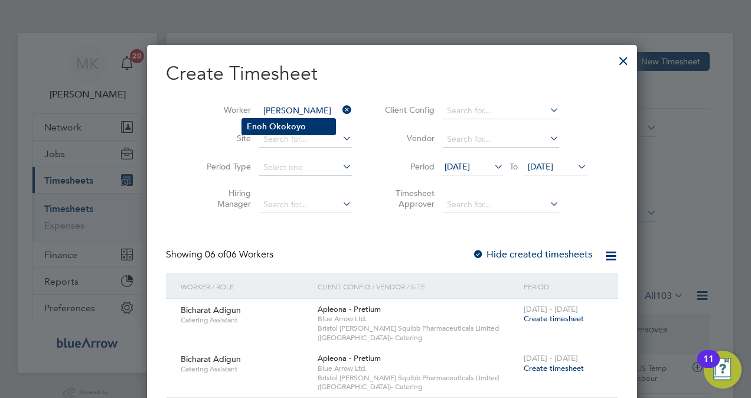
type input "[PERSON_NAME]"
click at [293, 123] on b "Okokoyo" at bounding box center [287, 127] width 37 height 10
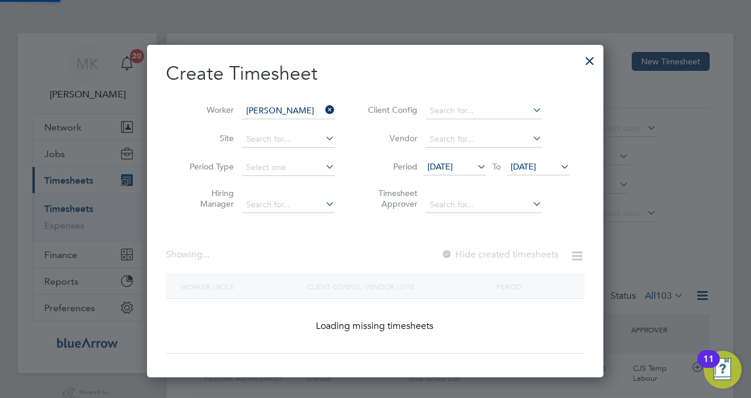
scroll to position [332, 457]
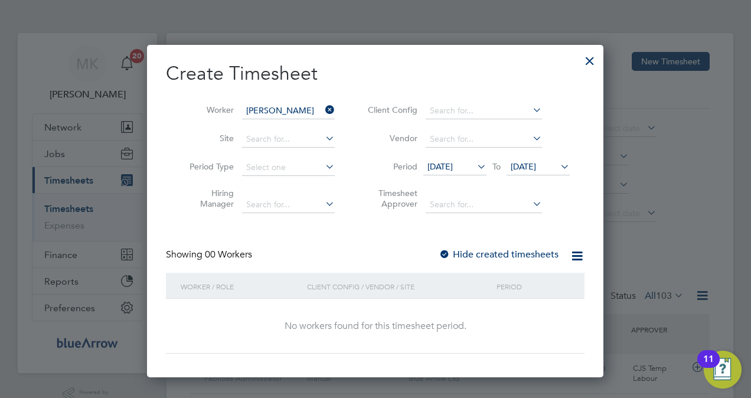
click at [481, 253] on label "Hide created timesheets" at bounding box center [499, 255] width 120 height 12
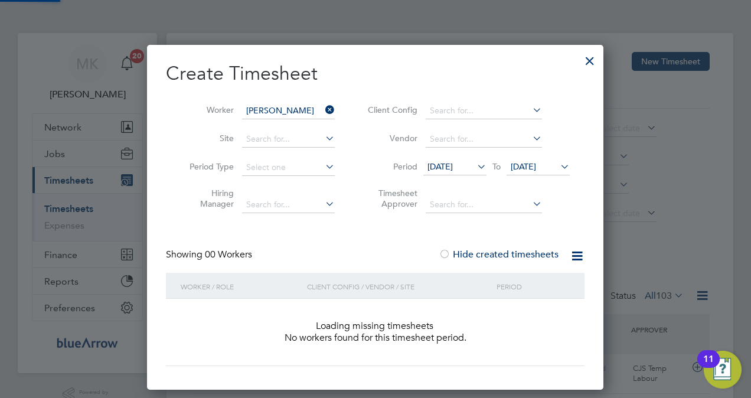
click at [481, 253] on label "Hide created timesheets" at bounding box center [499, 255] width 120 height 12
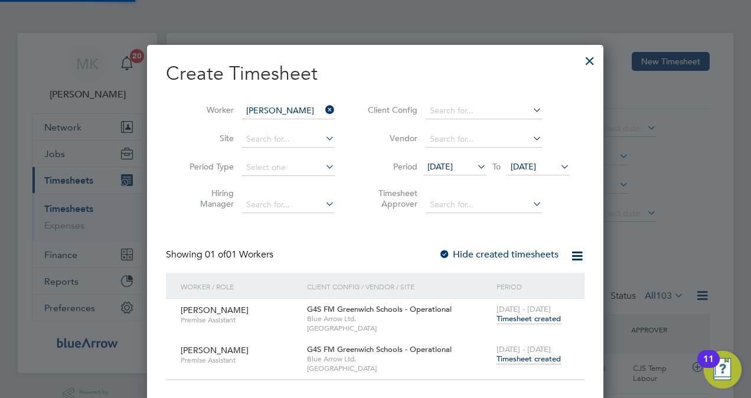
scroll to position [6, 5]
click at [475, 167] on icon at bounding box center [475, 166] width 0 height 17
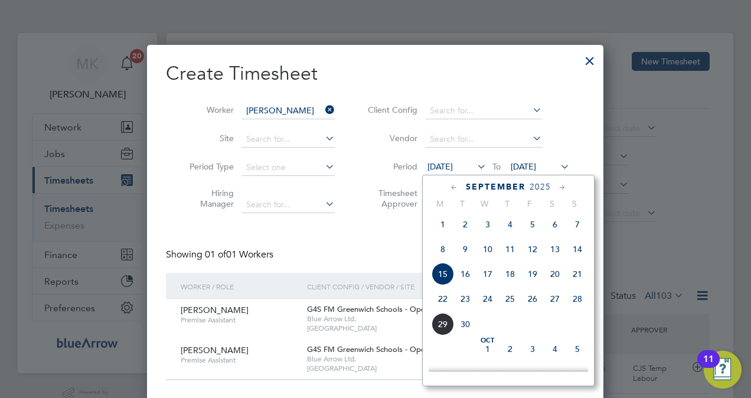
click at [439, 305] on span "22" at bounding box center [443, 299] width 22 height 22
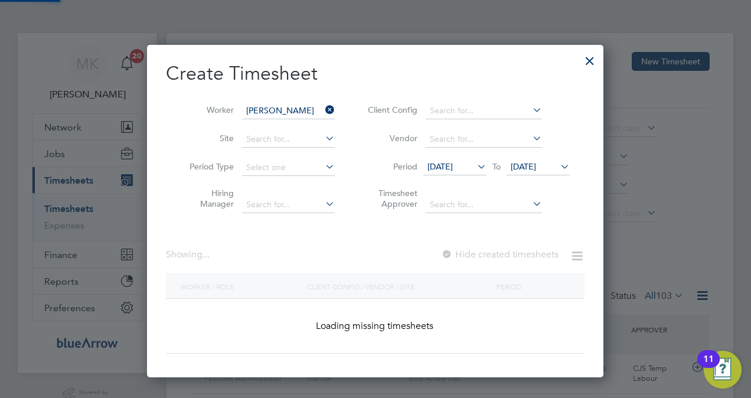
scroll to position [332, 457]
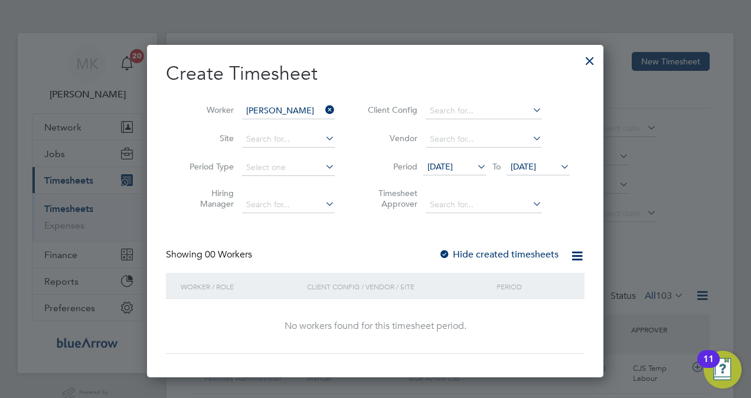
click at [507, 255] on label "Hide created timesheets" at bounding box center [499, 255] width 120 height 12
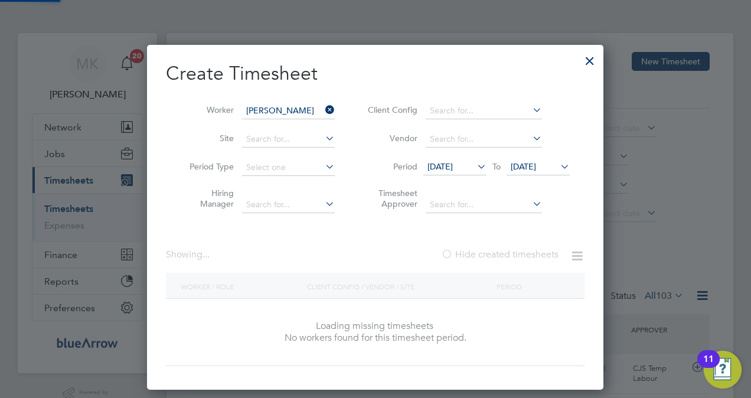
scroll to position [18, 5]
click at [507, 255] on label "Hide created timesheets" at bounding box center [500, 255] width 118 height 12
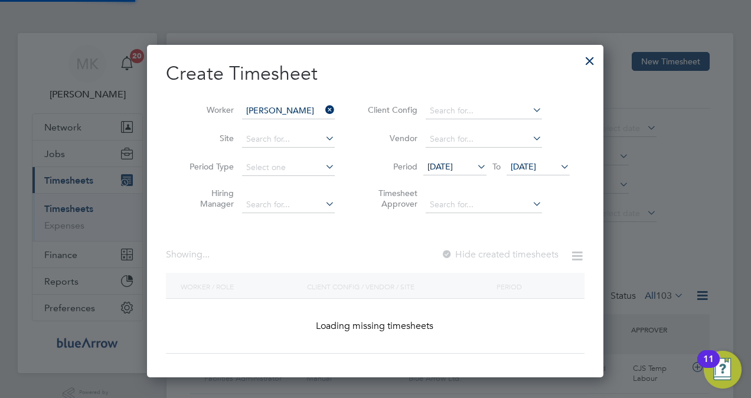
scroll to position [318, 457]
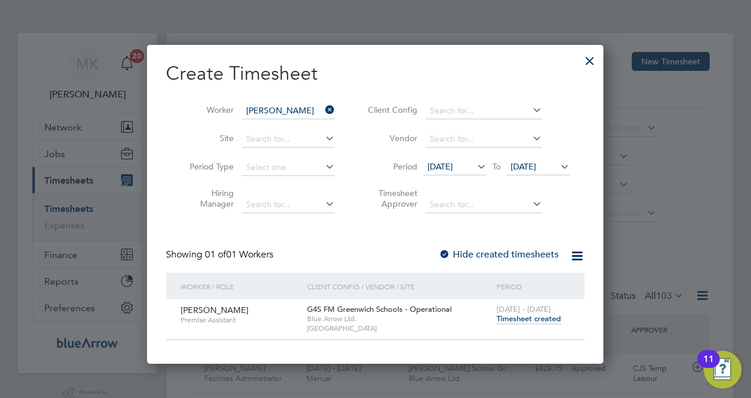
click at [594, 64] on div at bounding box center [589, 57] width 21 height 21
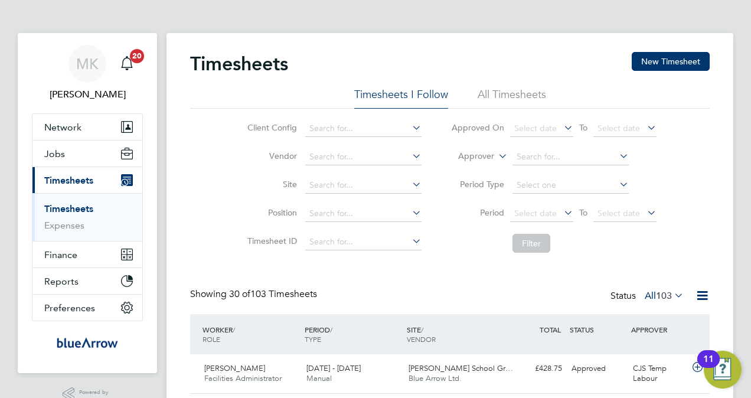
scroll to position [30, 102]
click at [660, 61] on button "New Timesheet" at bounding box center [671, 61] width 78 height 19
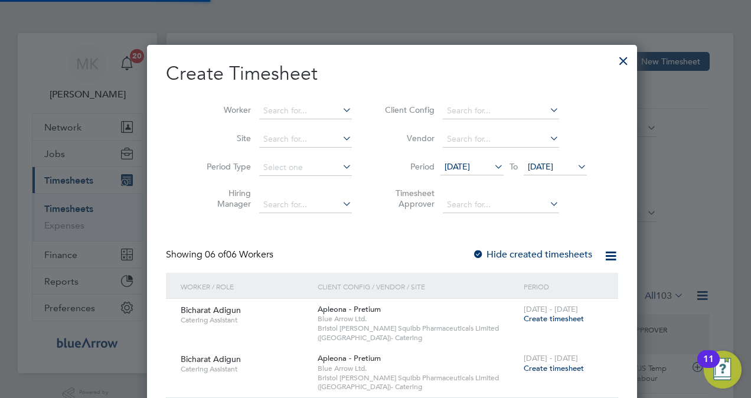
scroll to position [581, 457]
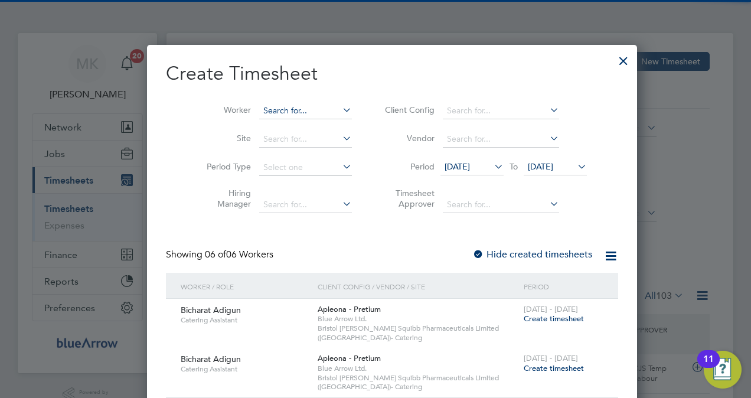
click at [268, 109] on input at bounding box center [305, 111] width 93 height 17
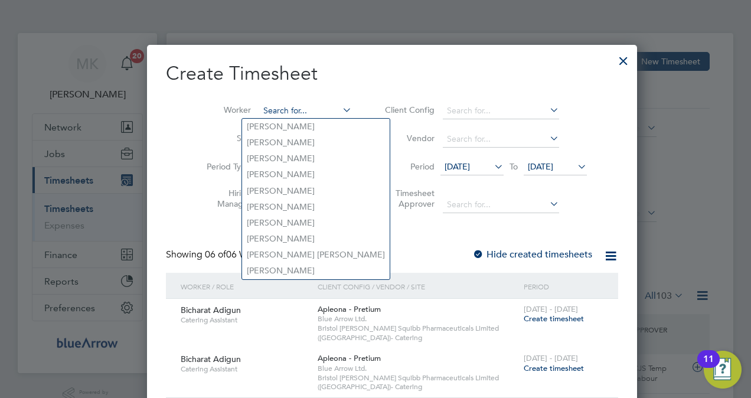
paste input "[PERSON_NAME]"
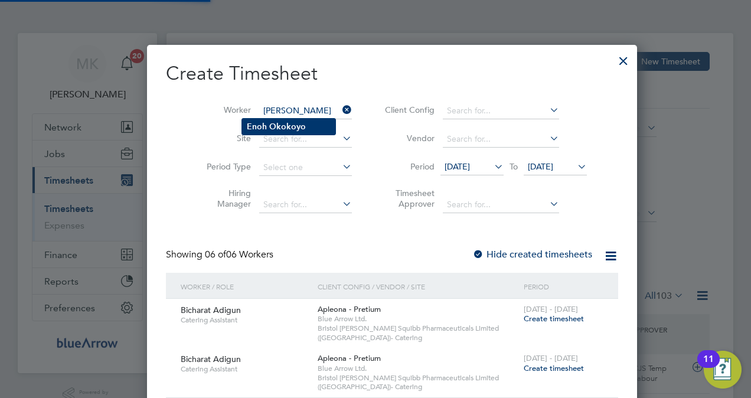
type input "[PERSON_NAME]"
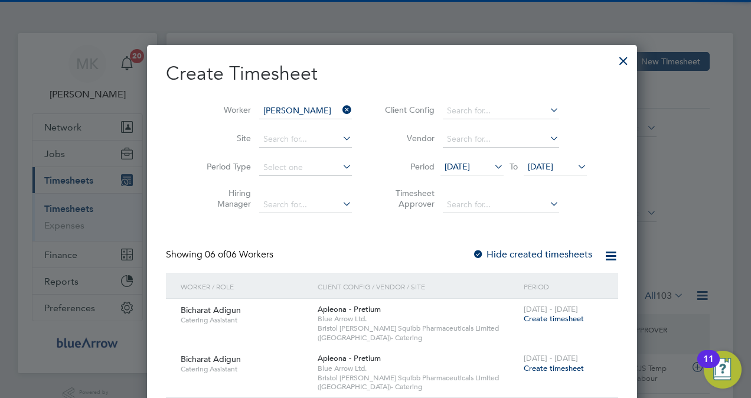
click at [275, 130] on b "Okokoyo" at bounding box center [287, 127] width 37 height 10
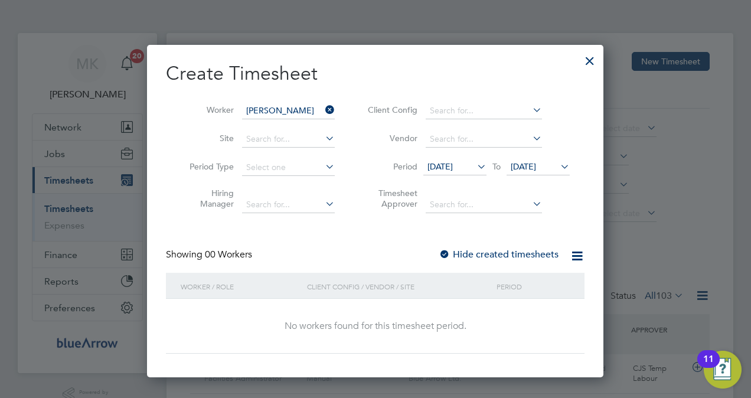
scroll to position [332, 457]
click at [511, 255] on label "Hide created timesheets" at bounding box center [499, 255] width 120 height 12
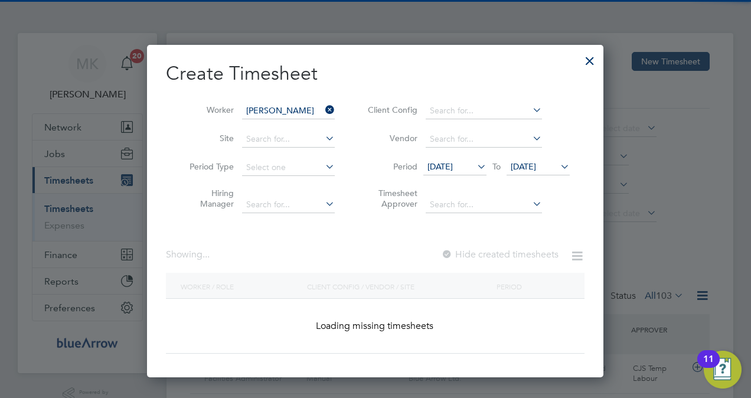
scroll to position [358, 457]
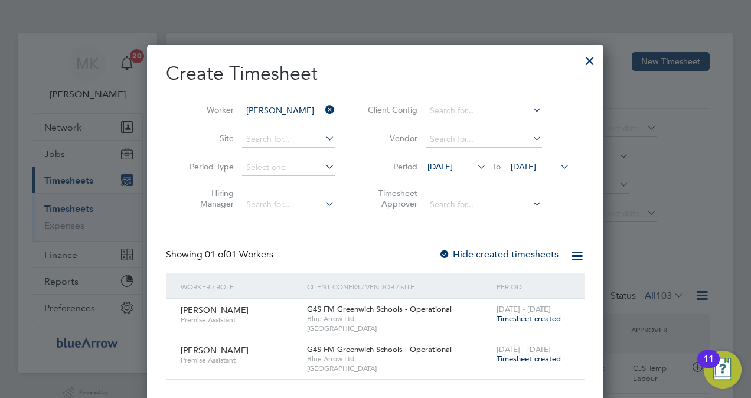
click at [508, 257] on label "Hide created timesheets" at bounding box center [499, 255] width 120 height 12
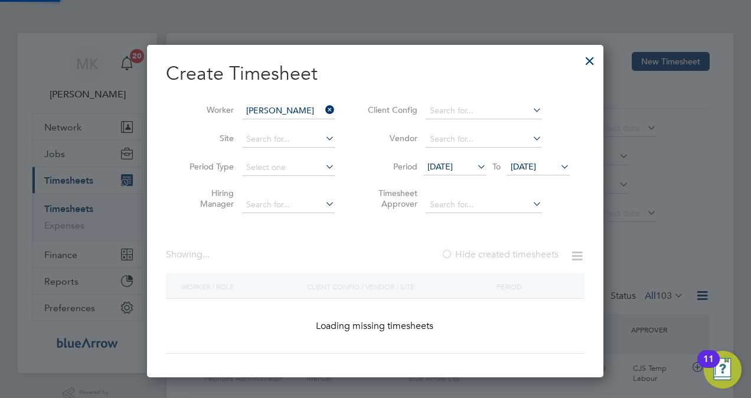
scroll to position [332, 457]
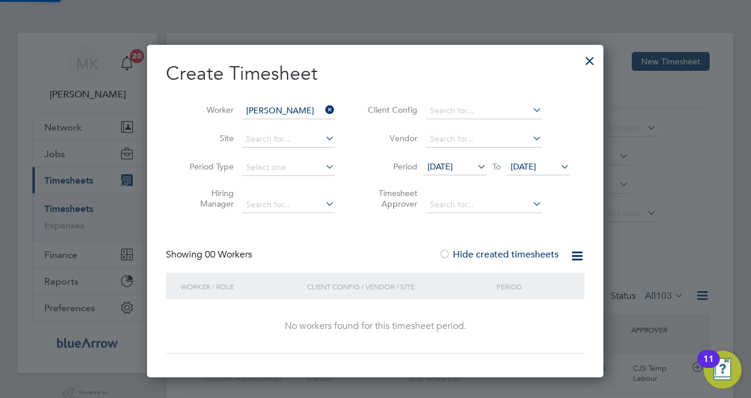
click at [508, 257] on label "Hide created timesheets" at bounding box center [499, 255] width 120 height 12
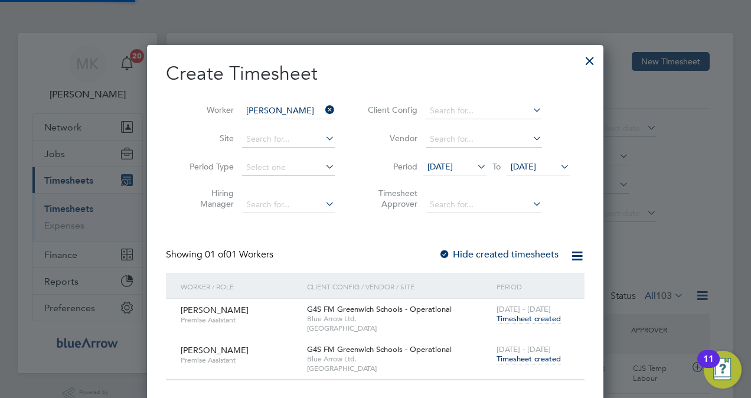
scroll to position [358, 457]
click at [453, 166] on span "[DATE]" at bounding box center [440, 166] width 25 height 11
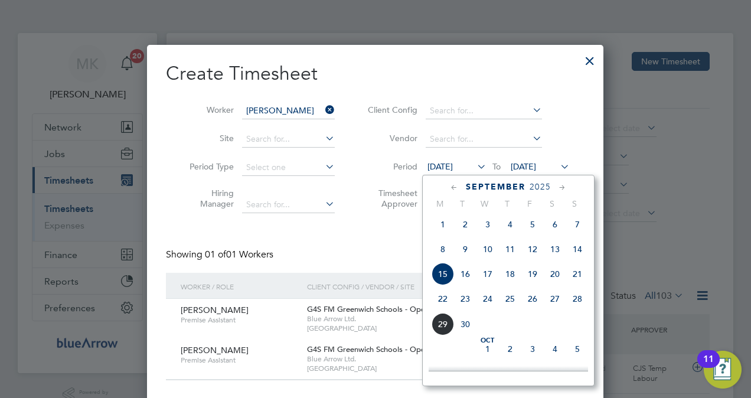
click at [440, 300] on span "22" at bounding box center [443, 299] width 22 height 22
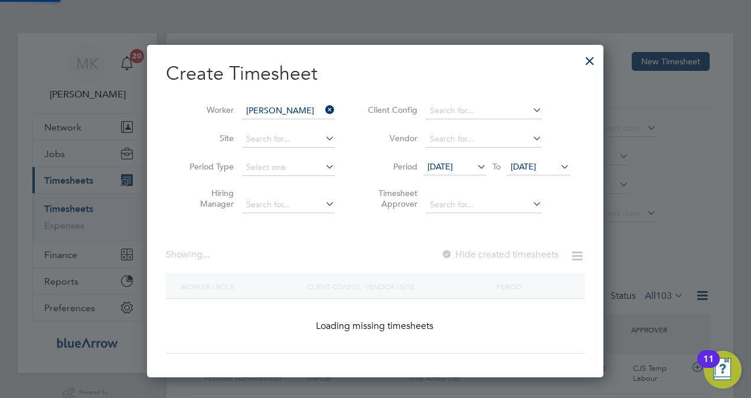
scroll to position [332, 457]
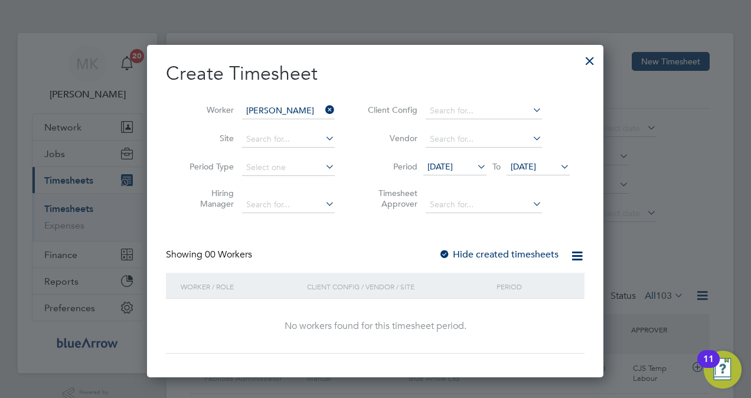
click at [529, 165] on span "[DATE]" at bounding box center [523, 166] width 25 height 11
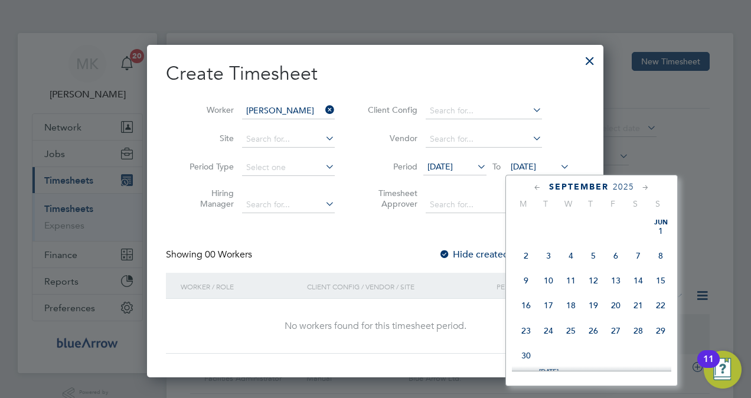
scroll to position [430, 0]
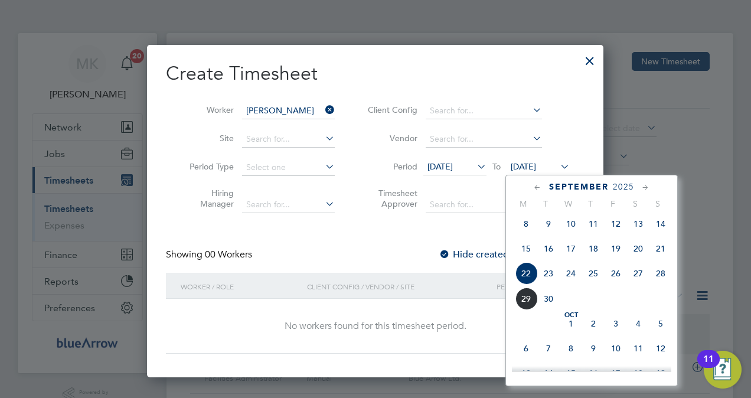
click at [660, 282] on span "28" at bounding box center [661, 273] width 22 height 22
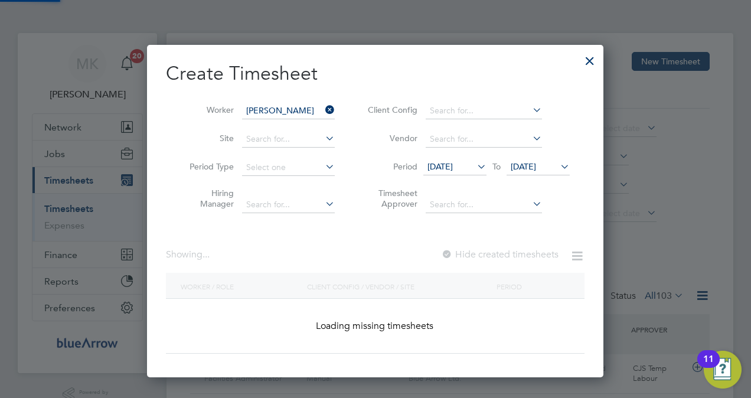
scroll to position [332, 457]
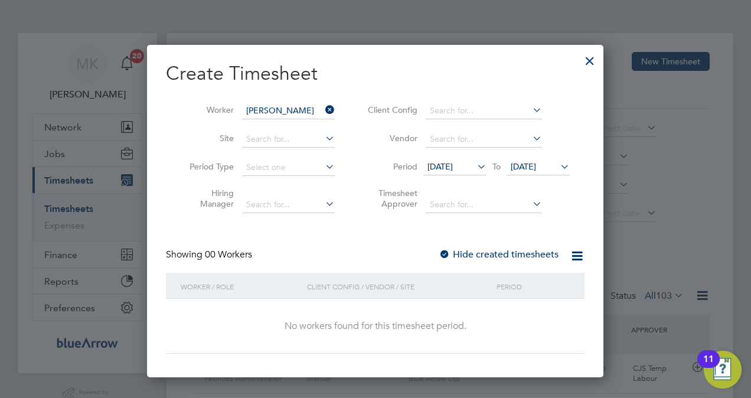
click at [461, 250] on label "Hide created timesheets" at bounding box center [499, 255] width 120 height 12
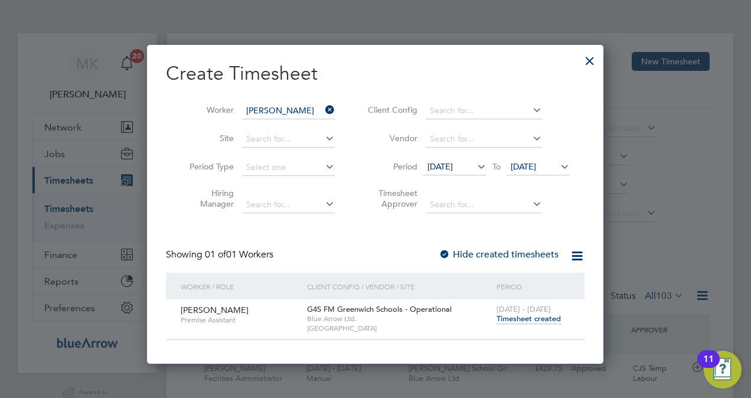
click at [585, 62] on div at bounding box center [589, 57] width 21 height 21
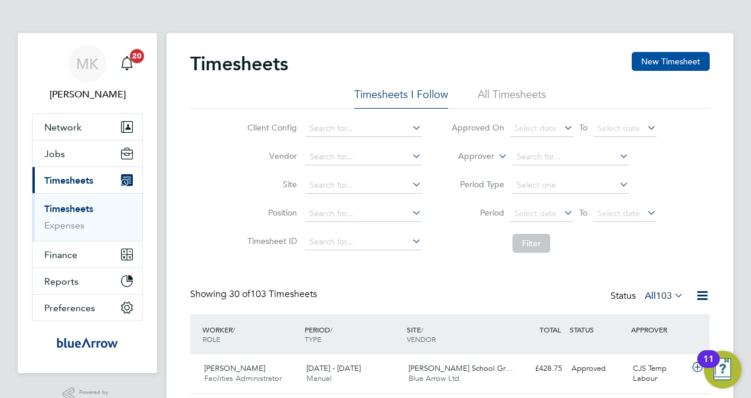
click at [700, 65] on button "New Timesheet" at bounding box center [671, 61] width 78 height 19
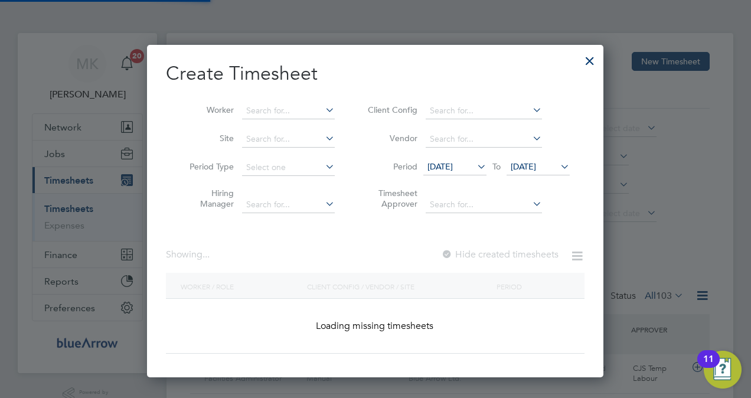
scroll to position [581, 457]
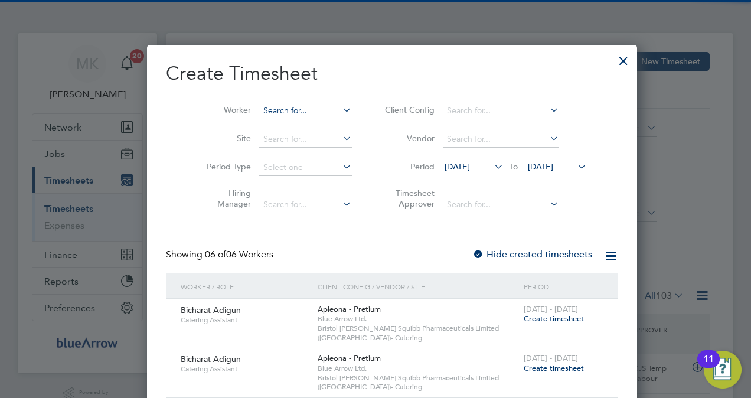
click at [289, 108] on input at bounding box center [305, 111] width 93 height 17
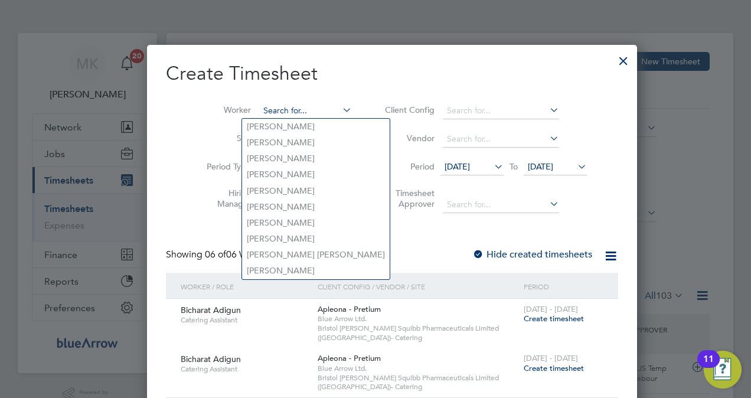
paste input "[PERSON_NAME]"
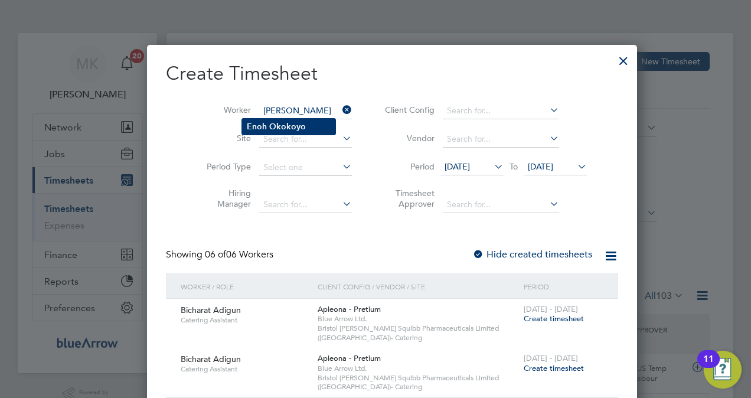
type input "[PERSON_NAME]"
click at [299, 123] on b "Okokoyo" at bounding box center [287, 127] width 37 height 10
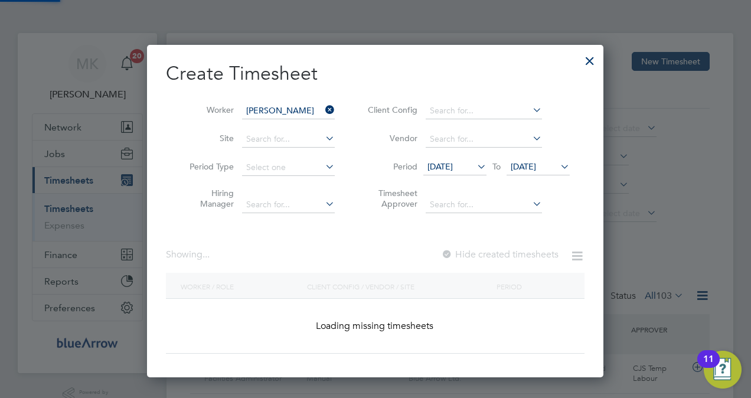
scroll to position [332, 457]
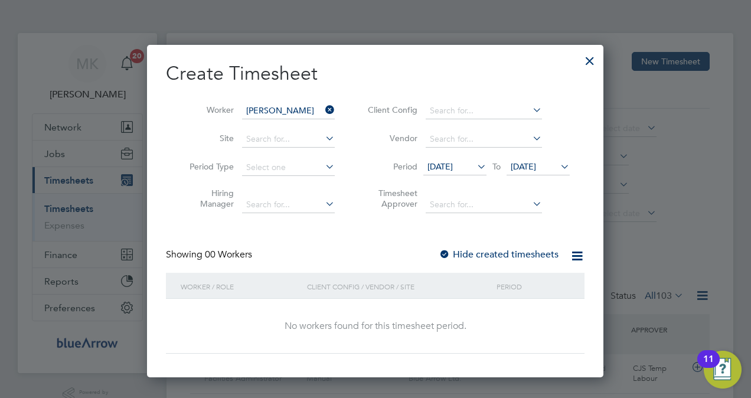
click at [487, 254] on label "Hide created timesheets" at bounding box center [499, 255] width 120 height 12
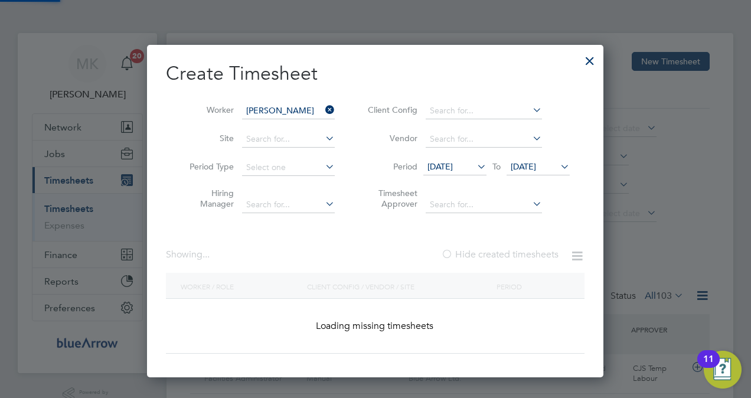
click at [487, 254] on label "Hide created timesheets" at bounding box center [500, 255] width 118 height 12
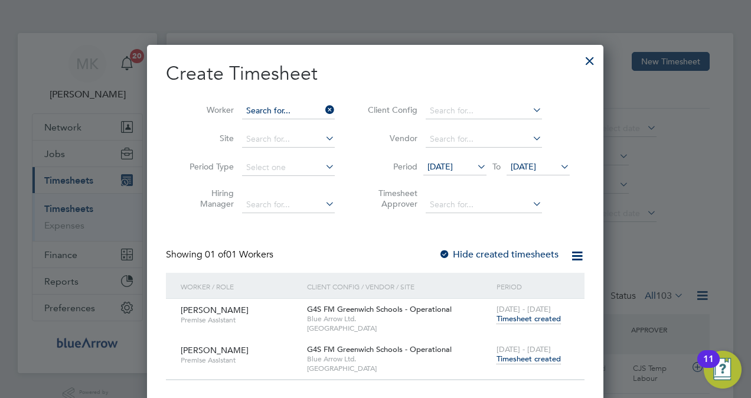
click at [294, 110] on input at bounding box center [288, 111] width 93 height 17
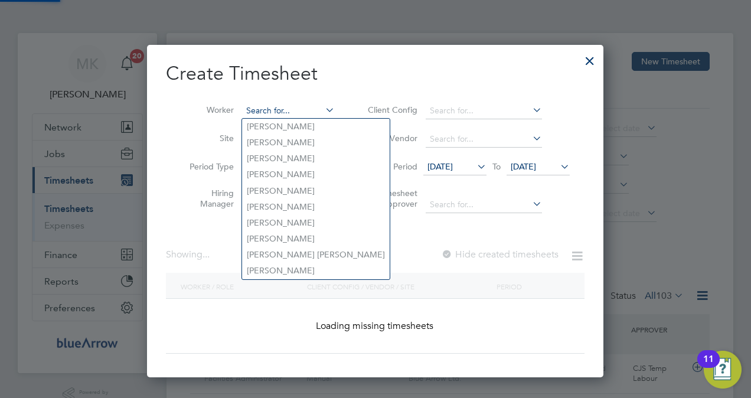
scroll to position [581, 457]
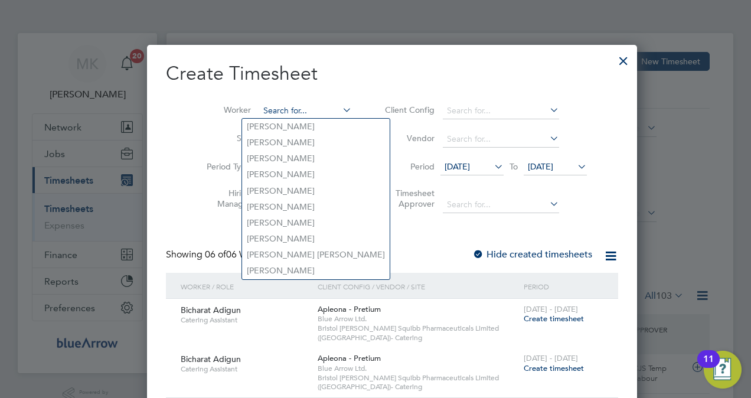
paste input "[PERSON_NAME]"
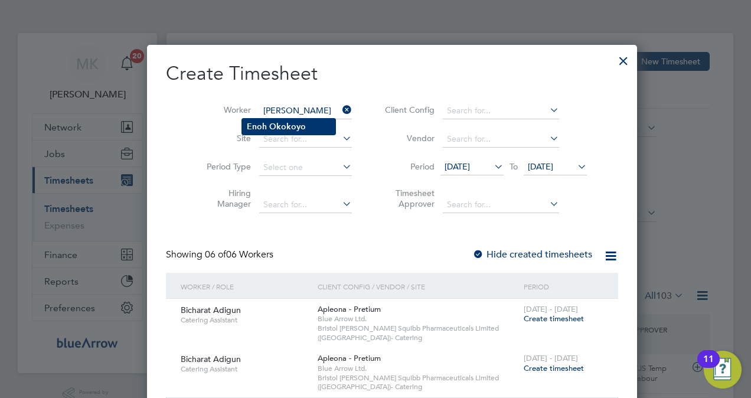
type input "[PERSON_NAME]"
click at [292, 124] on b "Okokoyo" at bounding box center [287, 127] width 37 height 10
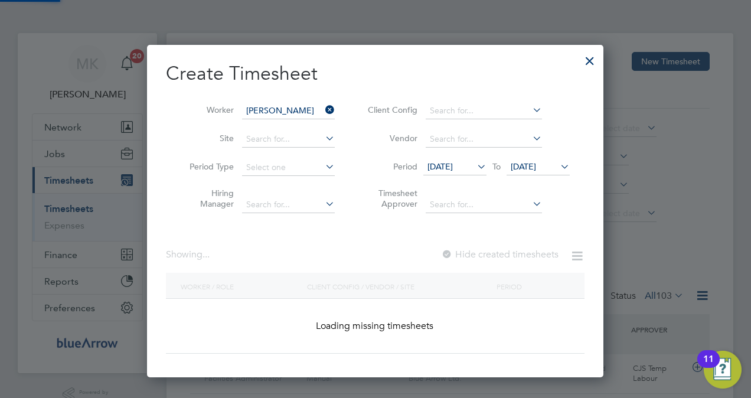
scroll to position [332, 457]
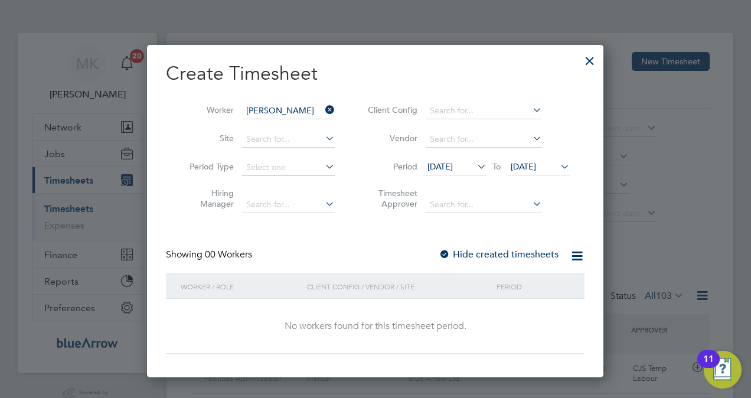
click at [467, 256] on label "Hide created timesheets" at bounding box center [499, 255] width 120 height 12
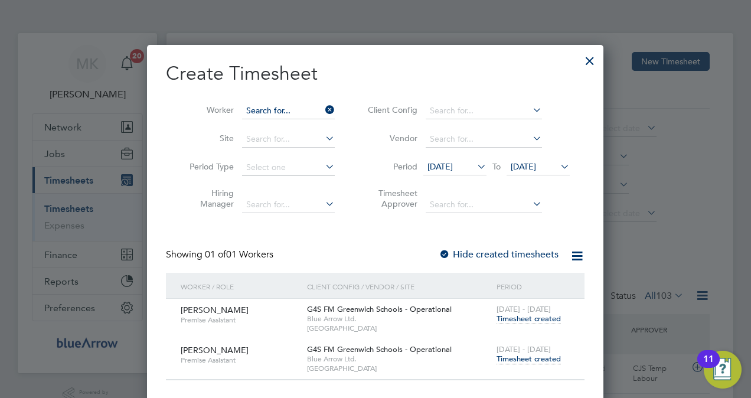
click at [305, 109] on input at bounding box center [288, 111] width 93 height 17
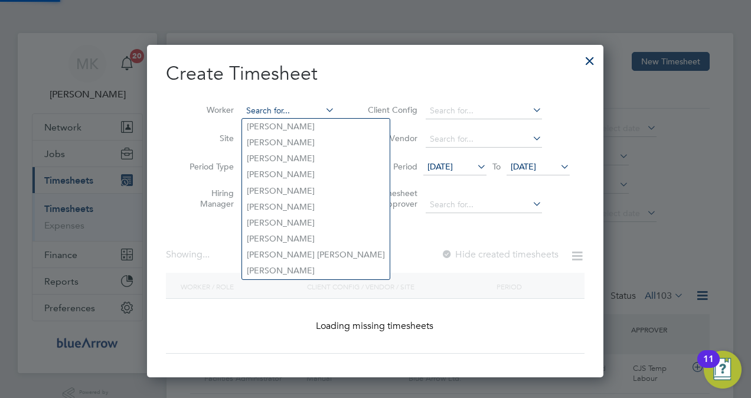
scroll to position [581, 457]
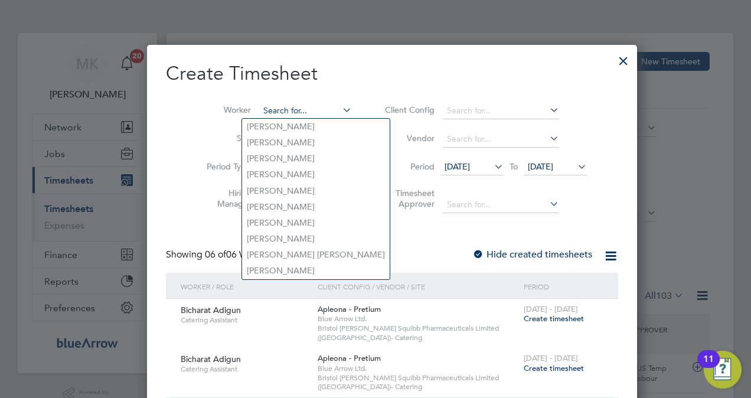
paste input "[PERSON_NAME]"
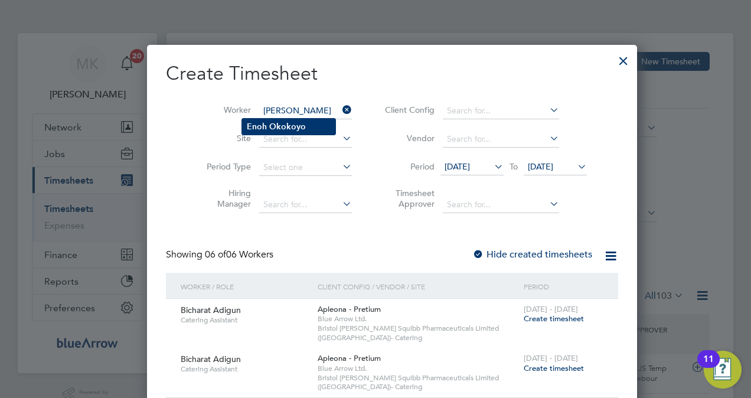
type input "[PERSON_NAME]"
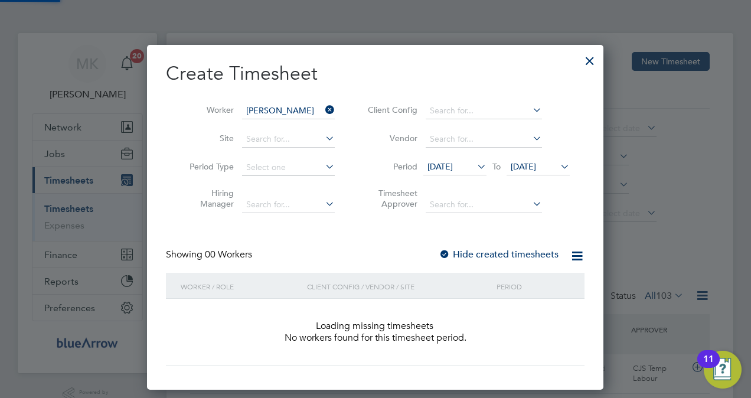
scroll to position [332, 457]
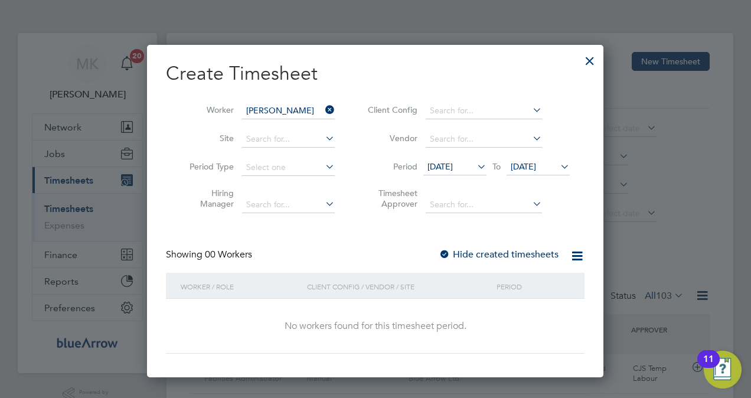
click at [450, 249] on div at bounding box center [445, 255] width 12 height 12
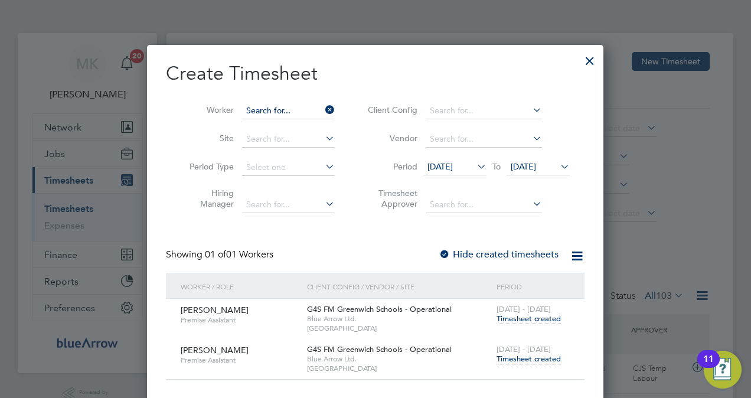
scroll to position [6, 5]
click at [309, 110] on input at bounding box center [288, 111] width 93 height 17
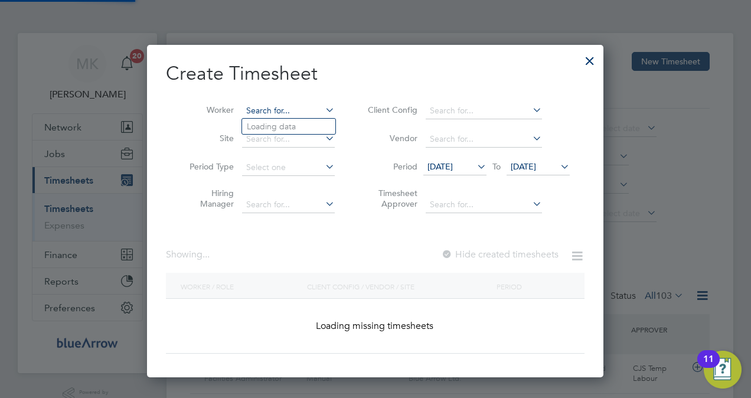
scroll to position [581, 457]
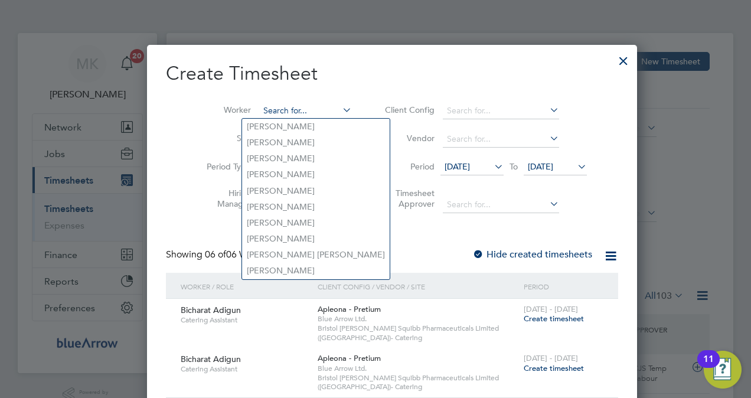
paste input "[PERSON_NAME]"
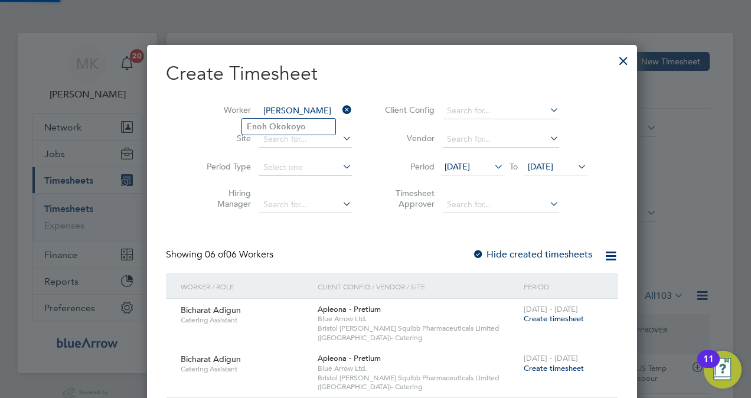
type input "[PERSON_NAME]"
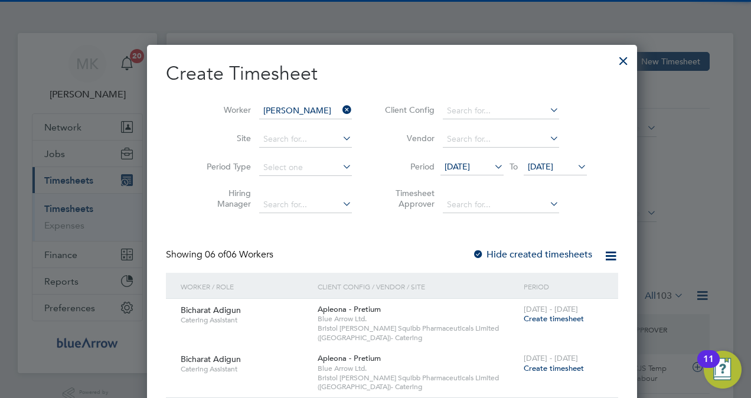
click at [304, 125] on li "Enoh Okokoyo" at bounding box center [288, 127] width 93 height 16
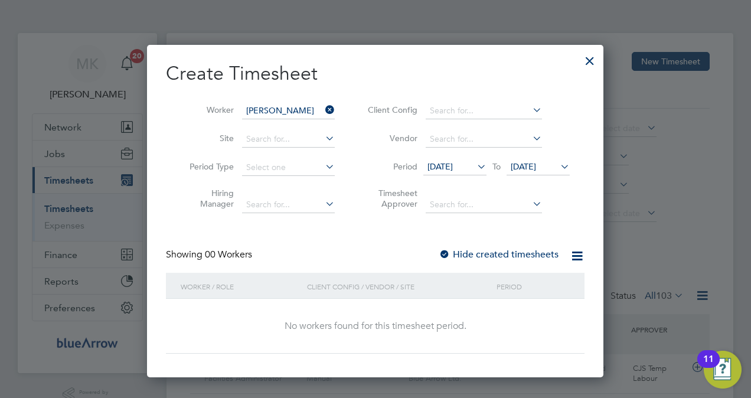
scroll to position [332, 457]
click at [462, 254] on label "Hide created timesheets" at bounding box center [499, 255] width 120 height 12
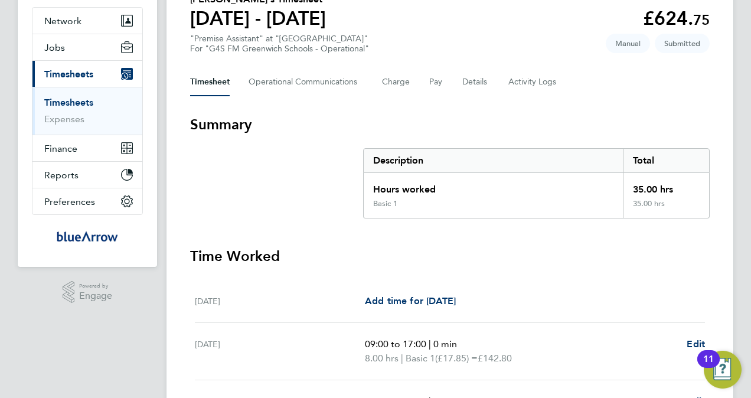
scroll to position [105, 0]
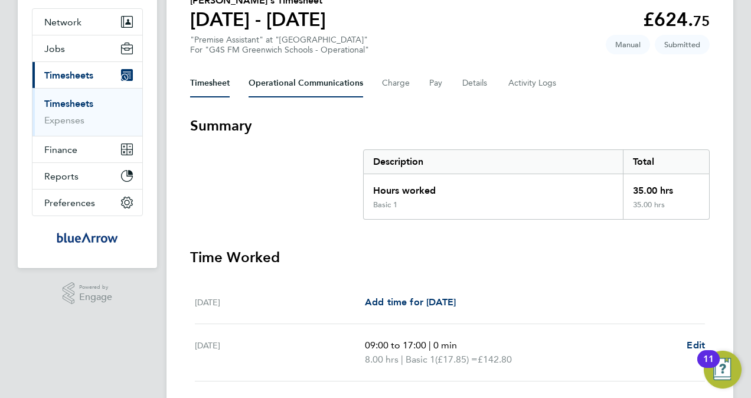
click at [298, 78] on Communications-tab "Operational Communications" at bounding box center [306, 83] width 115 height 28
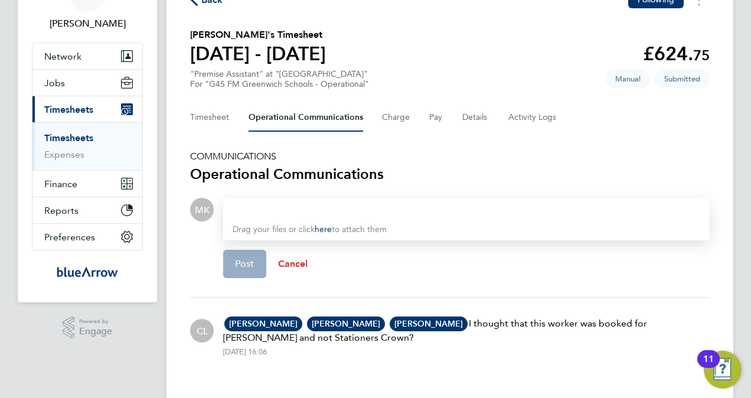
scroll to position [70, 0]
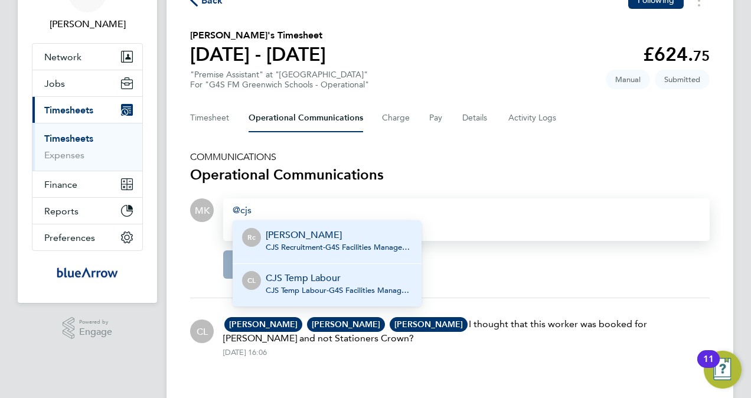
click at [319, 279] on p "CJS Temp Labour" at bounding box center [339, 278] width 146 height 14
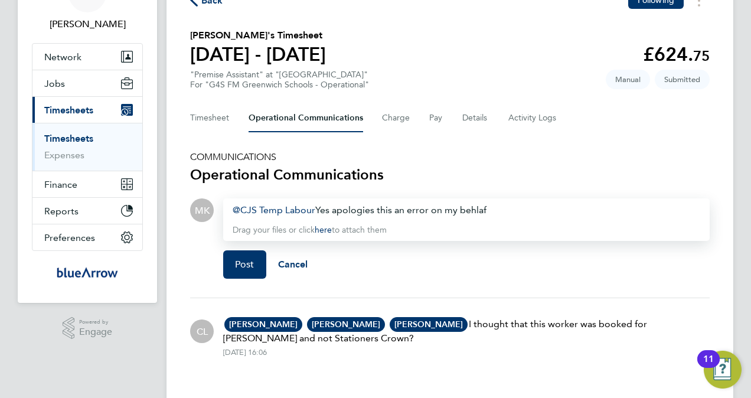
click at [481, 208] on div "CJS Temp Labour ​ Yes apologies this an error on my behlaf" at bounding box center [467, 210] width 468 height 14
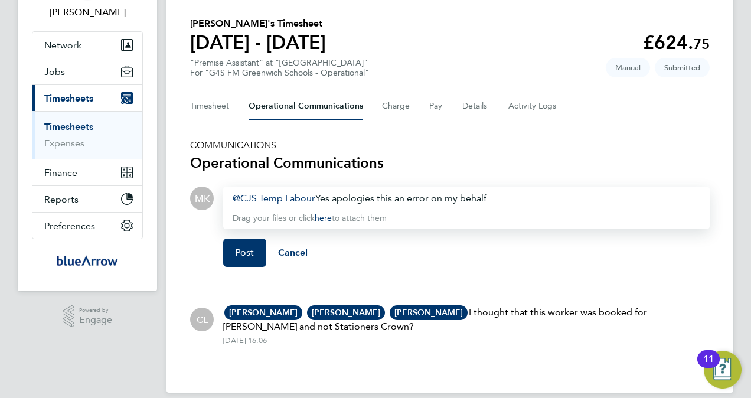
scroll to position [95, 0]
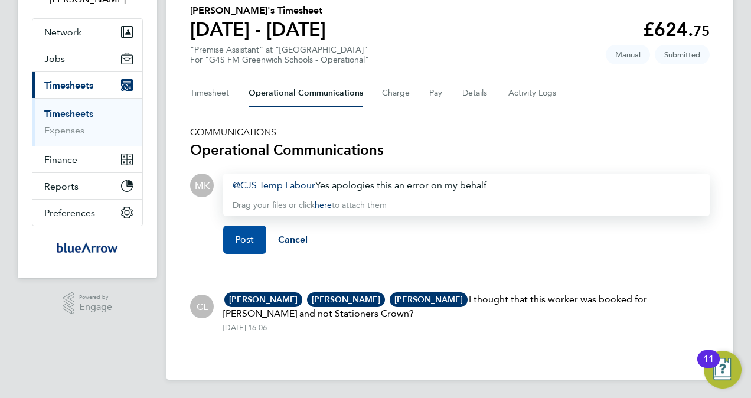
click at [236, 243] on span "Post" at bounding box center [244, 240] width 19 height 12
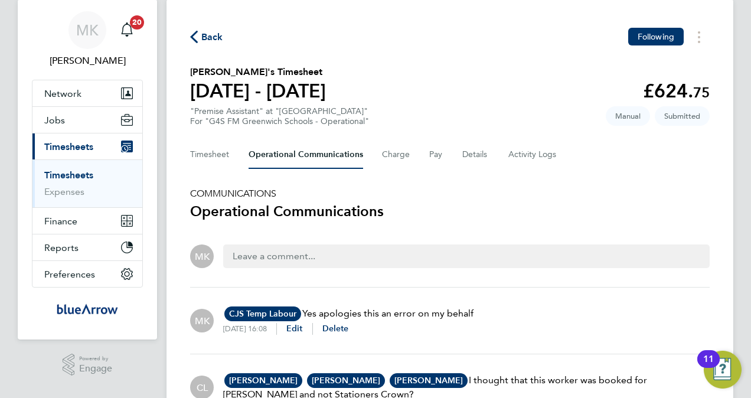
scroll to position [0, 0]
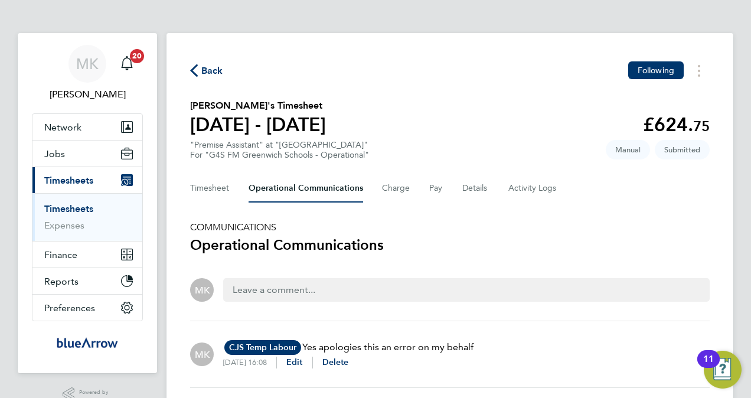
click at [87, 204] on link "Timesheets" at bounding box center [68, 208] width 49 height 11
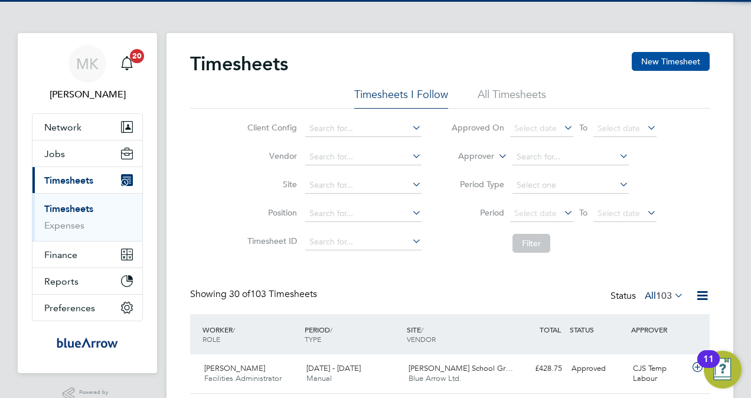
click at [673, 60] on button "New Timesheet" at bounding box center [671, 61] width 78 height 19
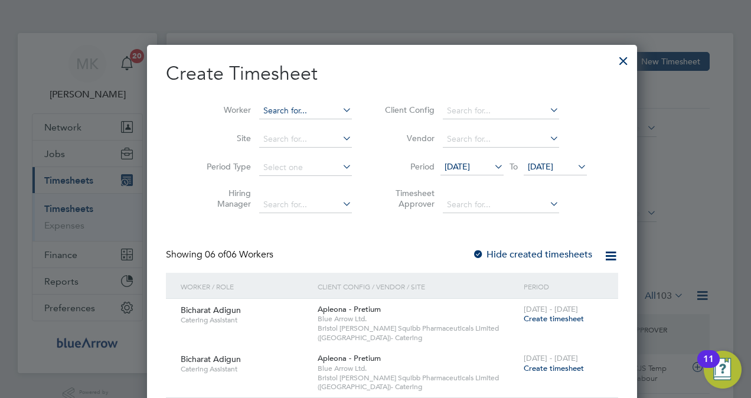
click at [289, 108] on input at bounding box center [305, 111] width 93 height 17
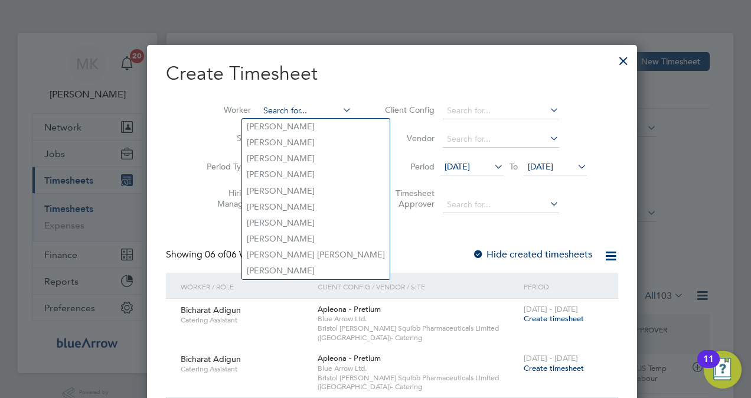
paste input "[PERSON_NAME]"
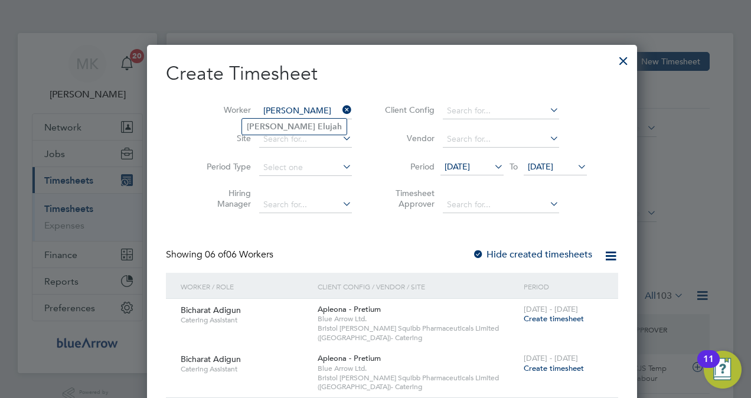
type input "[PERSON_NAME]"
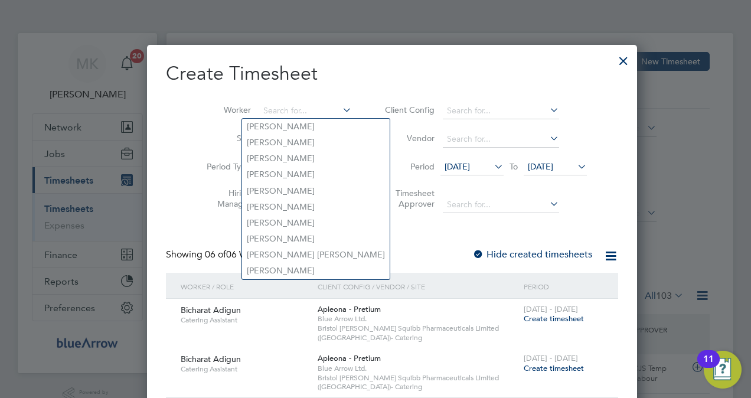
click at [613, 57] on div at bounding box center [623, 57] width 21 height 21
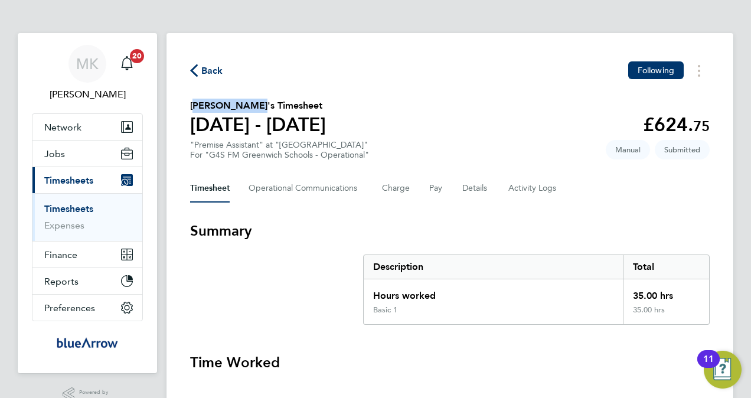
drag, startPoint x: 255, startPoint y: 104, endPoint x: 191, endPoint y: 110, distance: 63.5
click at [191, 110] on h2 "[PERSON_NAME]'s Timesheet" at bounding box center [258, 106] width 136 height 14
drag, startPoint x: 191, startPoint y: 110, endPoint x: 202, endPoint y: 104, distance: 12.2
copy h2 "[PERSON_NAME]"
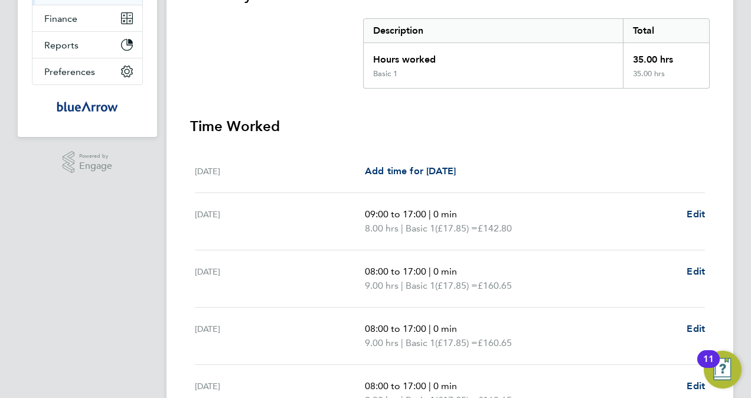
scroll to position [59, 0]
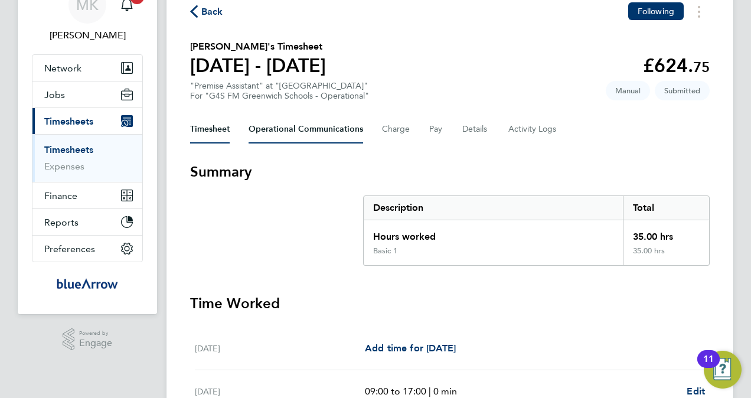
click at [305, 120] on Communications-tab "Operational Communications" at bounding box center [306, 129] width 115 height 28
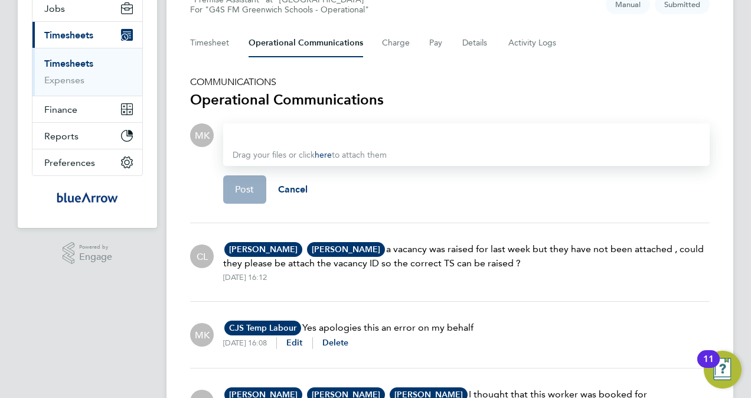
scroll to position [63, 0]
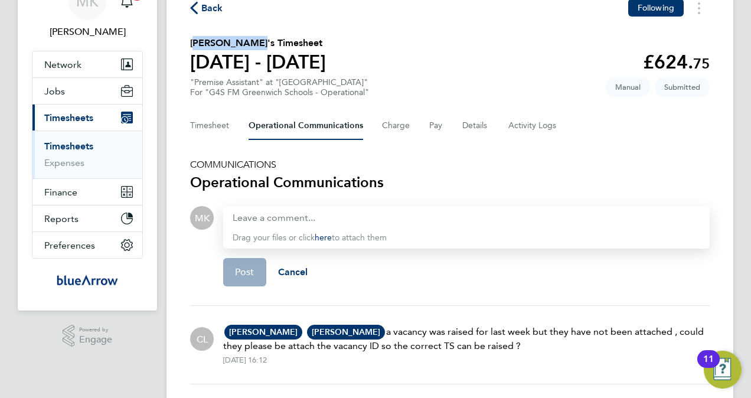
drag, startPoint x: 190, startPoint y: 45, endPoint x: 256, endPoint y: 41, distance: 65.7
click at [256, 41] on h2 "[PERSON_NAME]'s Timesheet" at bounding box center [258, 43] width 136 height 14
copy h2 "[PERSON_NAME]"
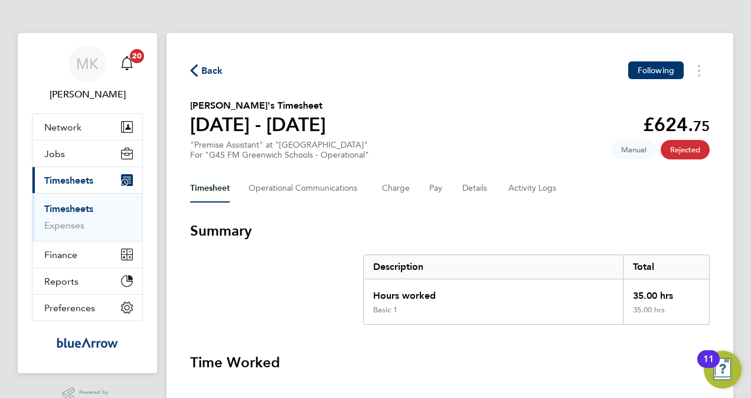
click at [252, 105] on h2 "[PERSON_NAME]'s Timesheet" at bounding box center [258, 106] width 136 height 14
drag, startPoint x: 253, startPoint y: 106, endPoint x: 191, endPoint y: 111, distance: 62.2
click at [191, 111] on h2 "[PERSON_NAME]'s Timesheet" at bounding box center [258, 106] width 136 height 14
drag, startPoint x: 191, startPoint y: 111, endPoint x: 196, endPoint y: 107, distance: 6.3
copy h2 "[PERSON_NAME]"
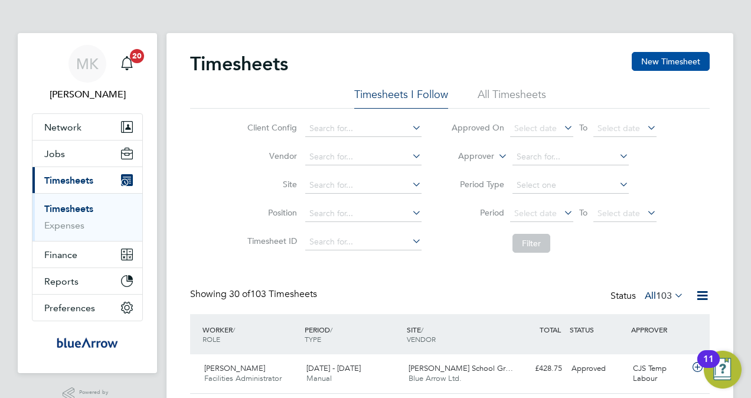
click at [661, 55] on button "New Timesheet" at bounding box center [671, 61] width 78 height 19
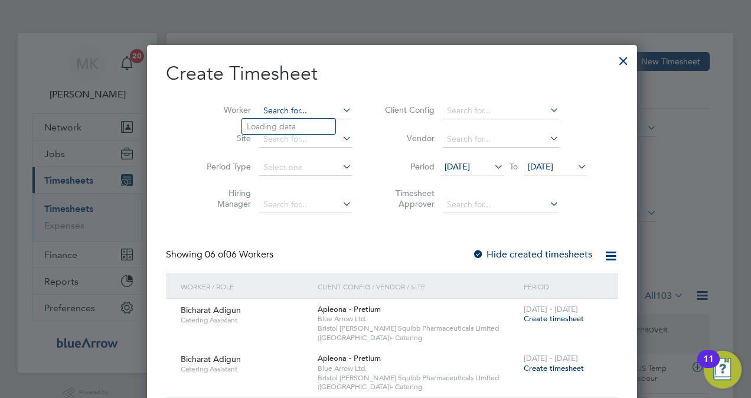
click at [280, 112] on input at bounding box center [305, 111] width 93 height 17
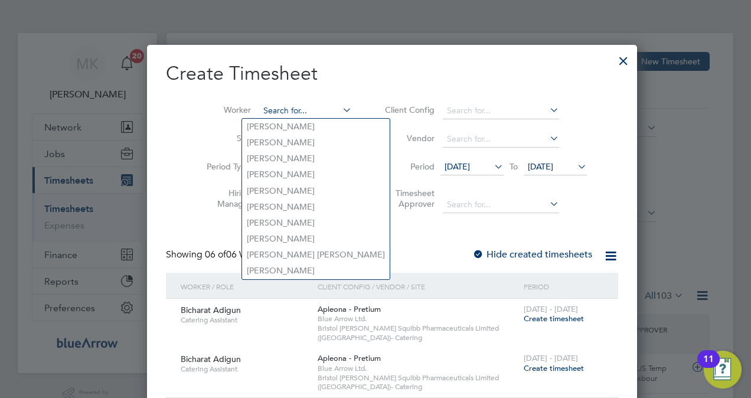
paste input "[PERSON_NAME]"
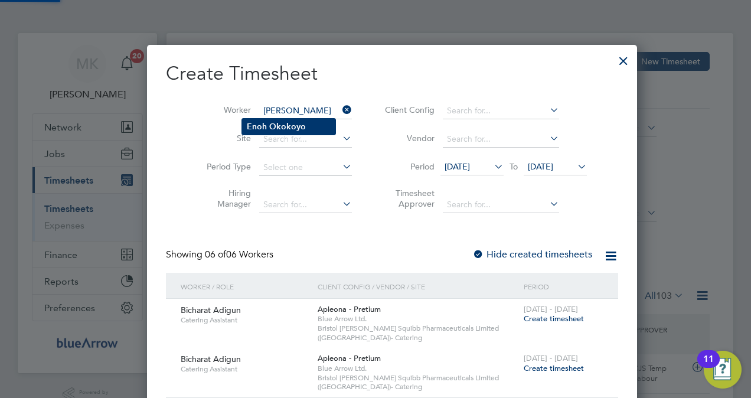
type input "[PERSON_NAME]"
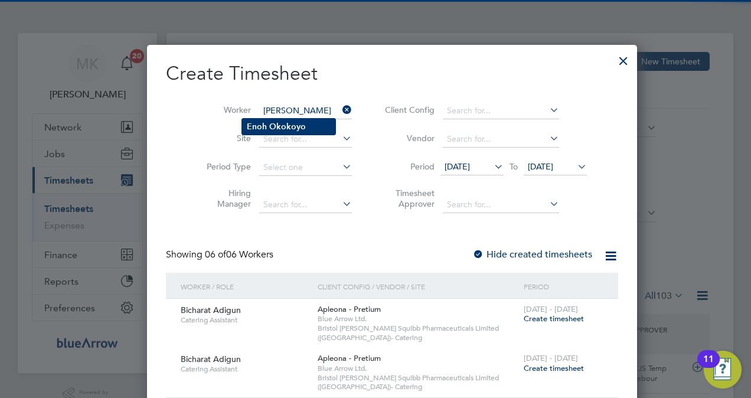
click at [289, 124] on b "Okokoyo" at bounding box center [287, 127] width 37 height 10
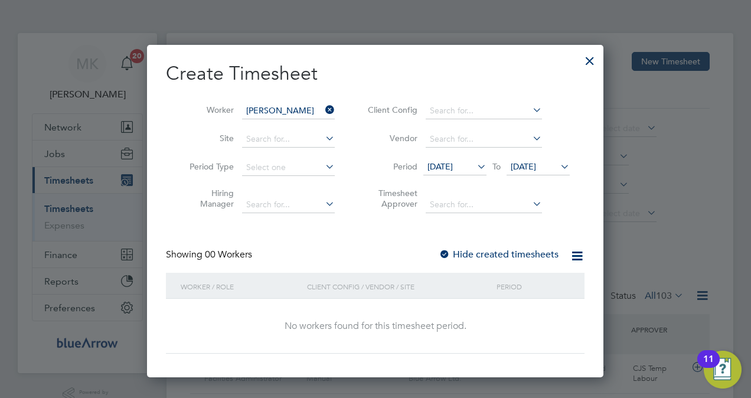
click at [449, 165] on span "[DATE]" at bounding box center [440, 166] width 25 height 11
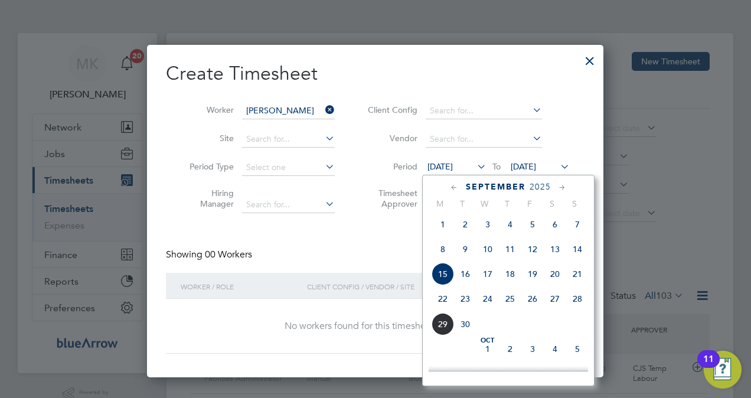
click at [443, 310] on span "22" at bounding box center [443, 299] width 22 height 22
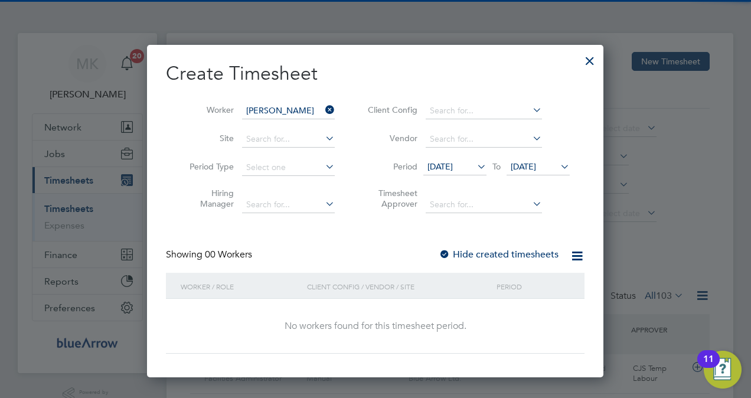
click at [544, 159] on span "[DATE]" at bounding box center [538, 167] width 63 height 16
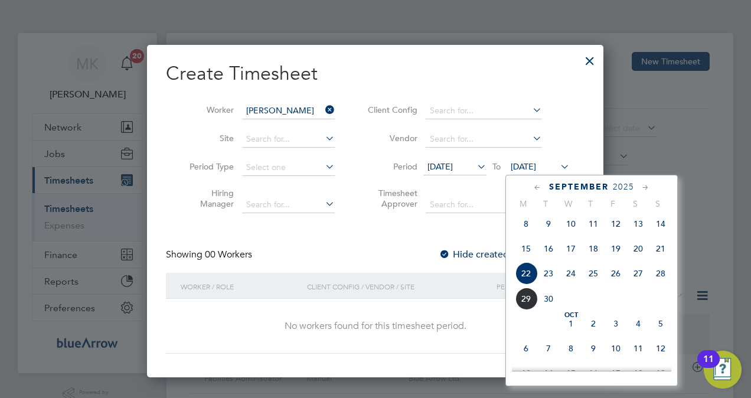
click at [659, 270] on span "28" at bounding box center [661, 273] width 22 height 22
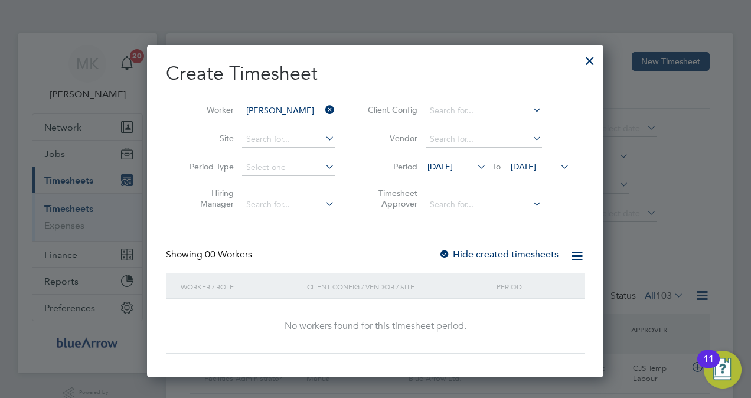
click at [461, 254] on label "Hide created timesheets" at bounding box center [499, 255] width 120 height 12
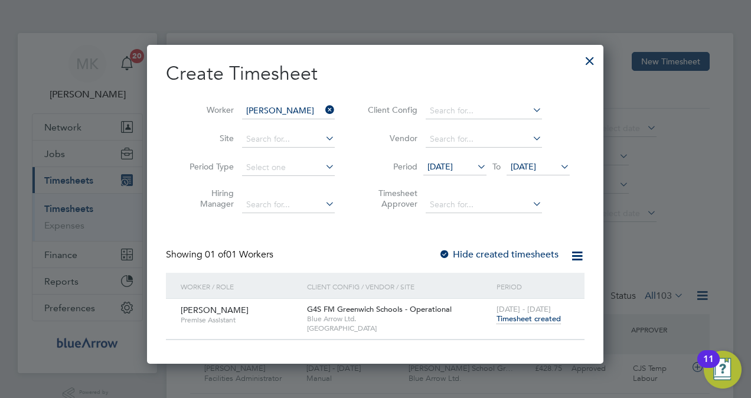
click at [461, 253] on label "Hide created timesheets" at bounding box center [499, 255] width 120 height 12
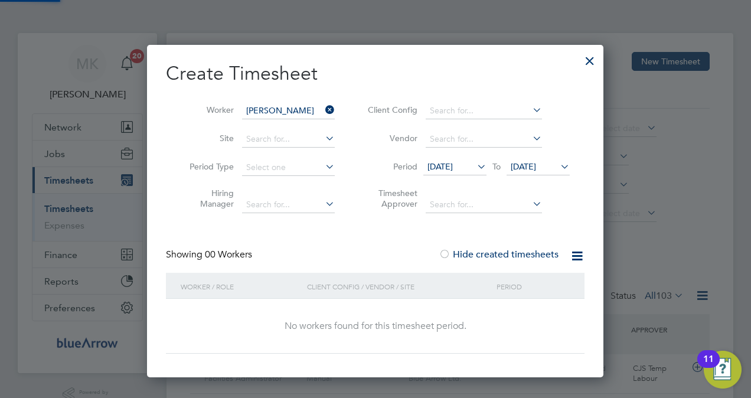
click at [461, 253] on label "Hide created timesheets" at bounding box center [499, 255] width 120 height 12
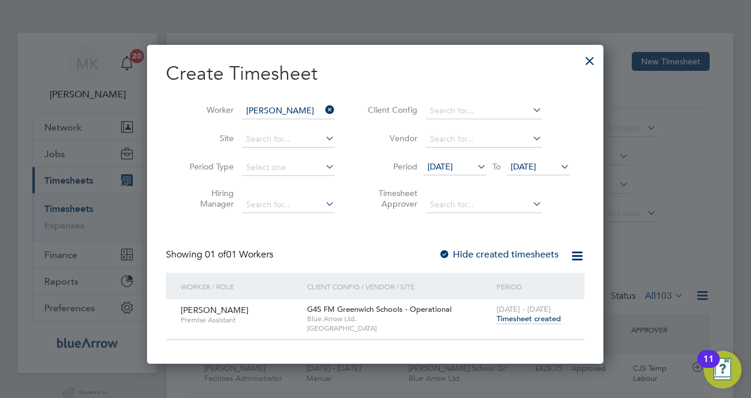
click at [518, 313] on div "22 - 28 Sep 2025 Timesheet created" at bounding box center [533, 315] width 79 height 32
click at [521, 315] on span "Timesheet created" at bounding box center [529, 319] width 64 height 11
click at [484, 249] on div "Hide created timesheets" at bounding box center [500, 255] width 122 height 12
click at [490, 254] on label "Hide created timesheets" at bounding box center [499, 255] width 120 height 12
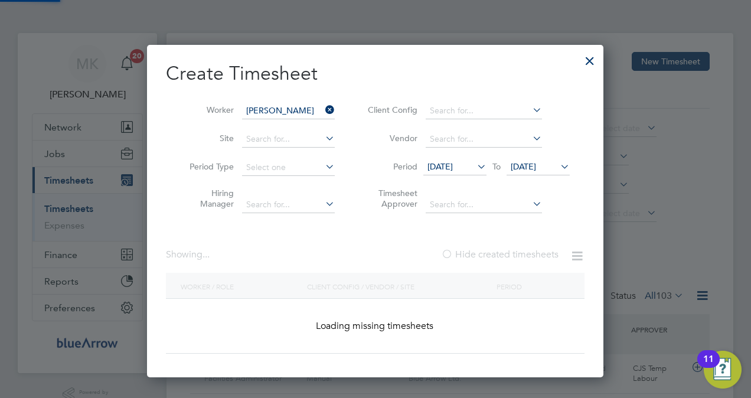
scroll to position [18, 5]
click at [490, 254] on label "Hide created timesheets" at bounding box center [500, 255] width 118 height 12
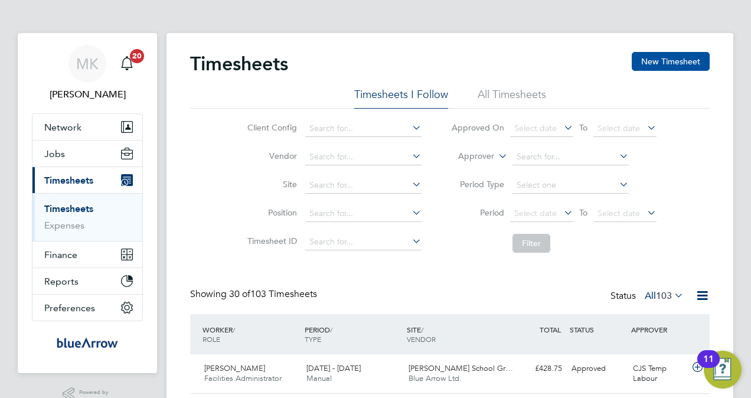
click at [666, 60] on button "New Timesheet" at bounding box center [671, 61] width 78 height 19
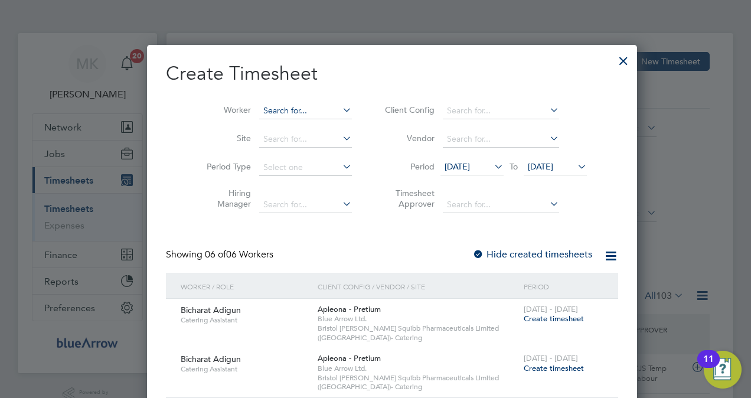
click at [273, 109] on input at bounding box center [305, 111] width 93 height 17
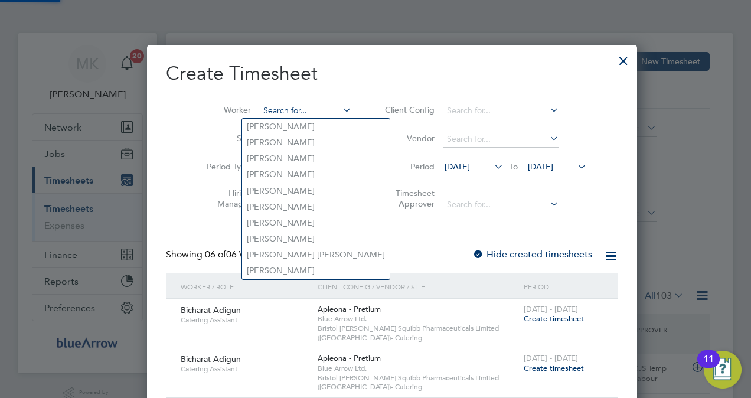
paste input "[PERSON_NAME]"
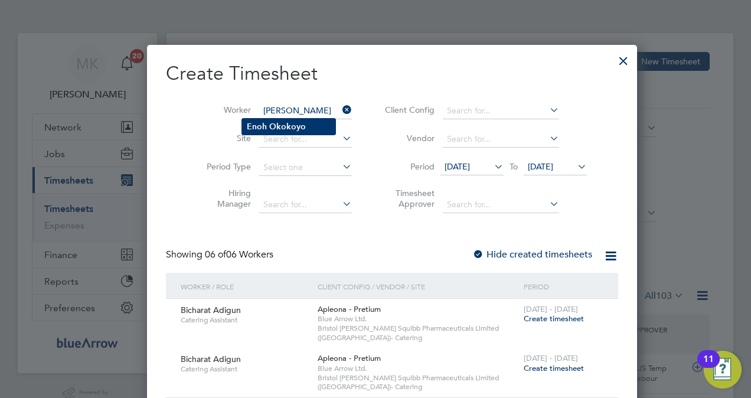
type input "[PERSON_NAME]"
click at [282, 130] on b "Okokoyo" at bounding box center [287, 127] width 37 height 10
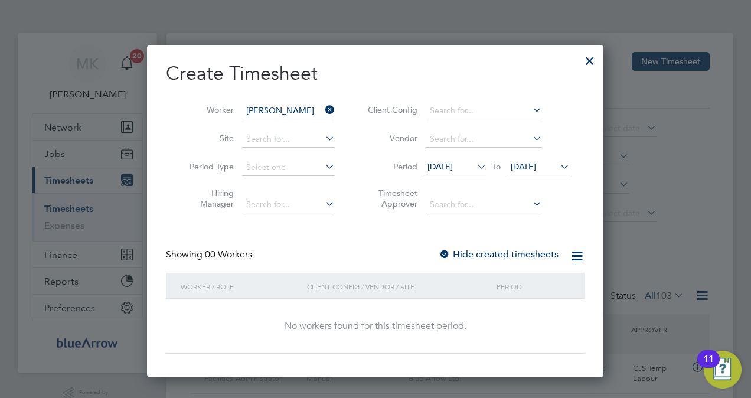
click at [445, 253] on div at bounding box center [445, 255] width 12 height 12
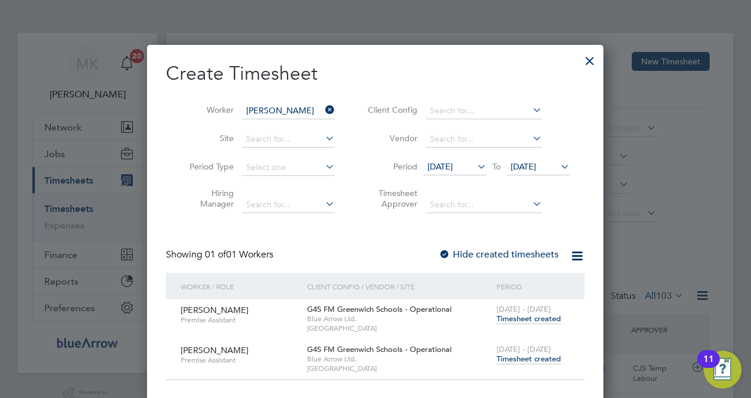
click at [594, 64] on div at bounding box center [589, 57] width 21 height 21
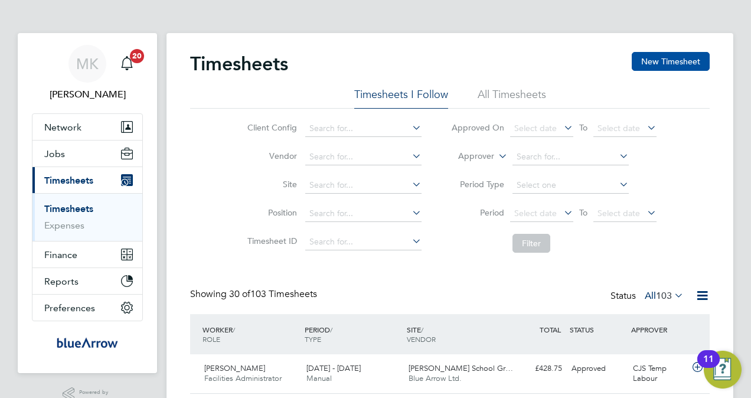
scroll to position [30, 102]
click at [668, 56] on button "New Timesheet" at bounding box center [671, 61] width 78 height 19
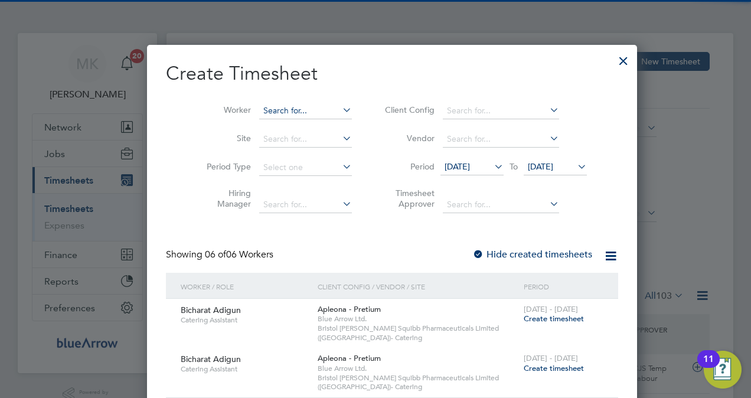
click at [268, 105] on input at bounding box center [305, 111] width 93 height 17
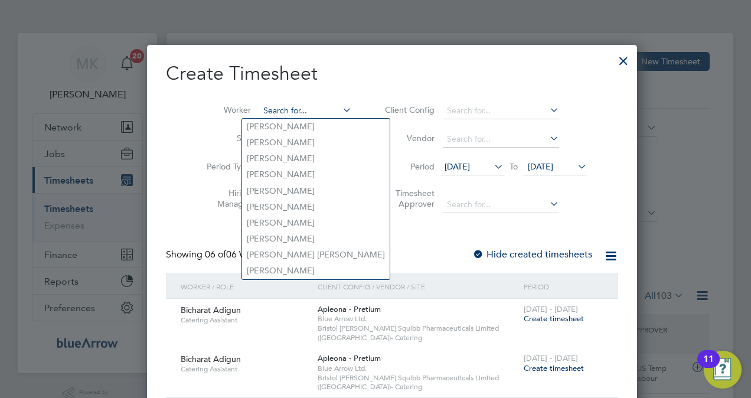
paste input "[PERSON_NAME]"
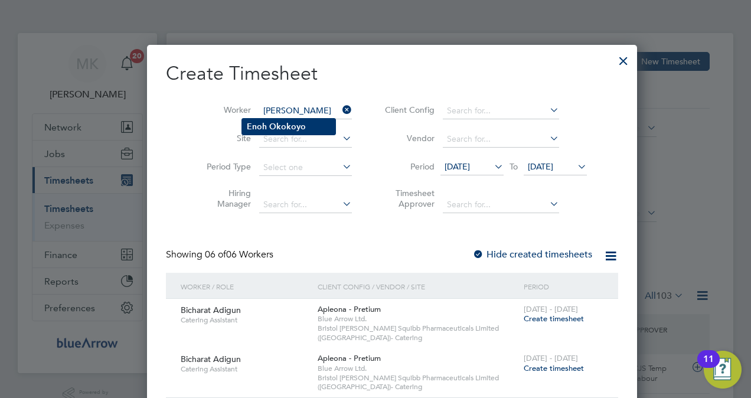
type input "[PERSON_NAME]"
click at [289, 124] on b "Okokoyo" at bounding box center [287, 127] width 37 height 10
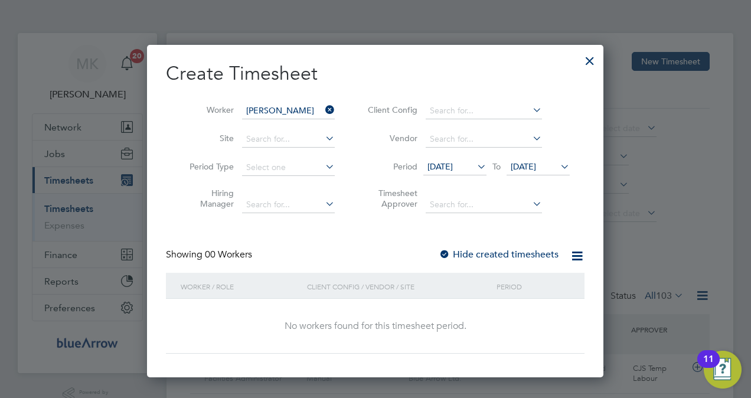
click at [446, 244] on div "Create Timesheet Worker [PERSON_NAME] Site Period Type Hiring Manager Client Co…" at bounding box center [375, 207] width 419 height 292
click at [457, 252] on label "Hide created timesheets" at bounding box center [499, 255] width 120 height 12
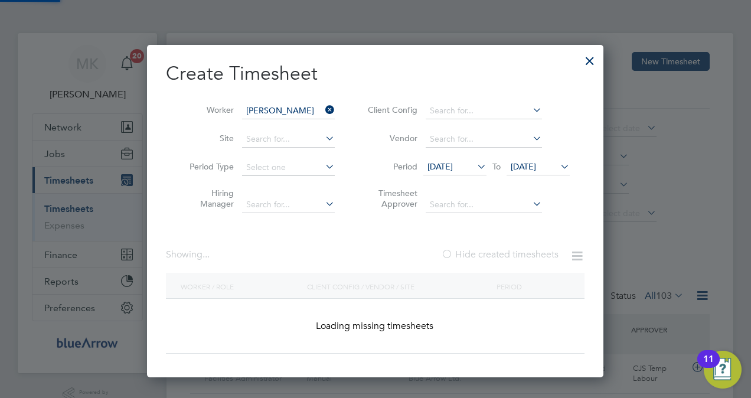
click at [457, 252] on label "Hide created timesheets" at bounding box center [500, 255] width 118 height 12
